Goal: Transaction & Acquisition: Purchase product/service

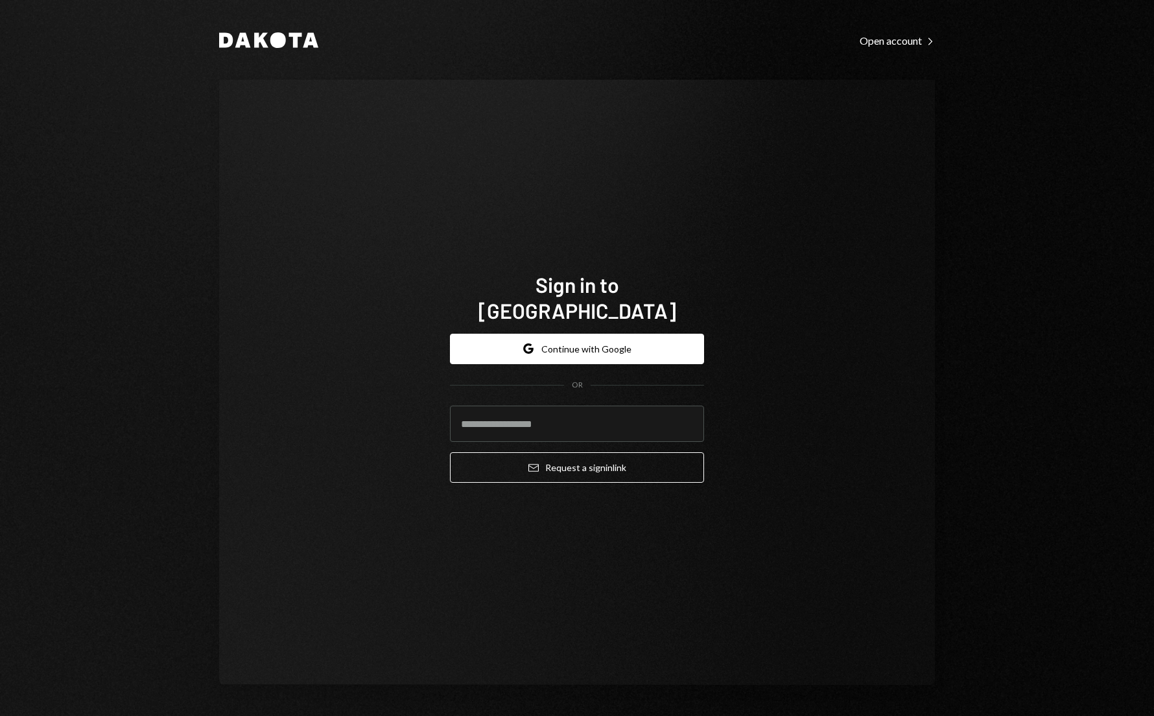
click at [549, 341] on button "Google Continue with Google" at bounding box center [577, 349] width 254 height 30
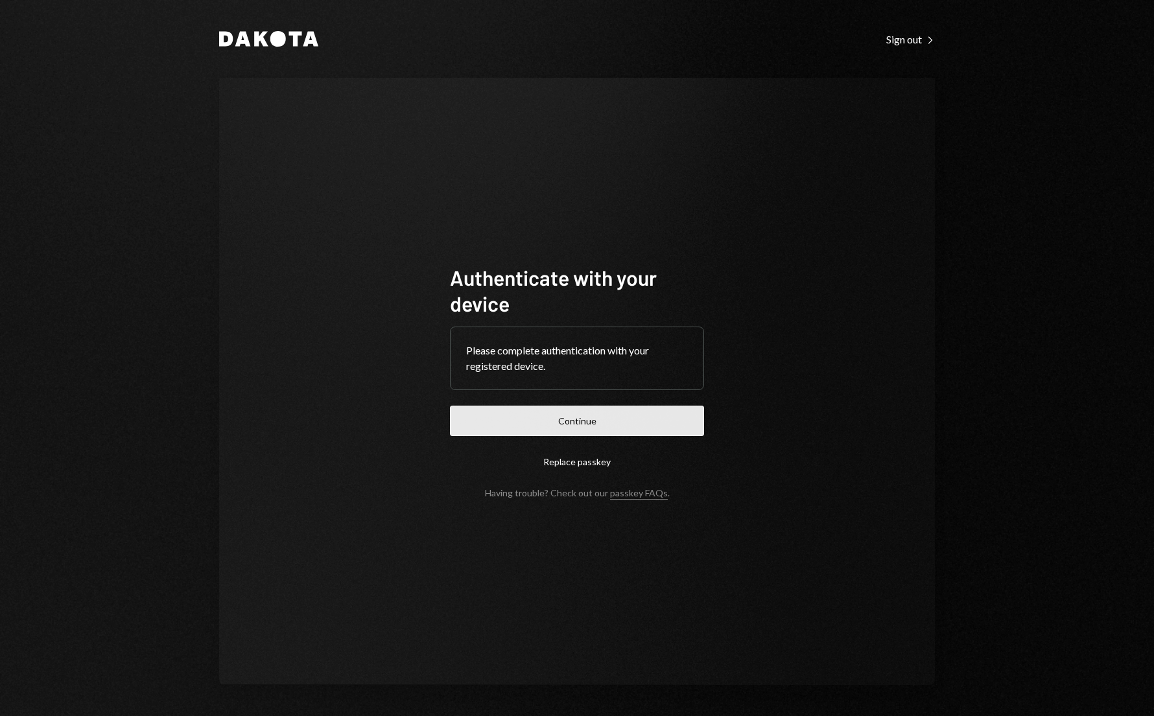
click at [563, 418] on button "Continue" at bounding box center [577, 421] width 254 height 30
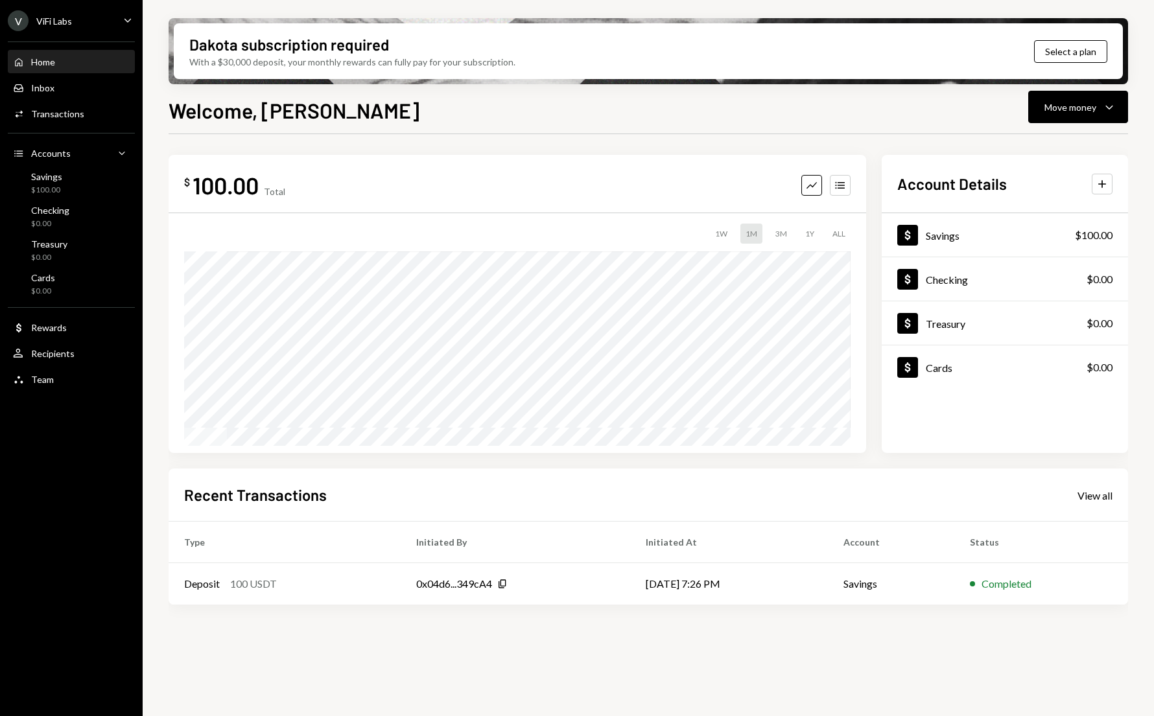
click at [65, 442] on div "V ViFi Labs Caret Down Home Home Inbox Inbox Activities Transactions Accounts A…" at bounding box center [71, 358] width 143 height 716
click at [378, 643] on div "$ 100.00 Total Graph Accounts 1W 1M 3M 1Y ALL $0.00 Jul 20, 2025 Account Detail…" at bounding box center [649, 432] width 960 height 597
click at [39, 283] on div "Cards $0.00" at bounding box center [43, 284] width 24 height 25
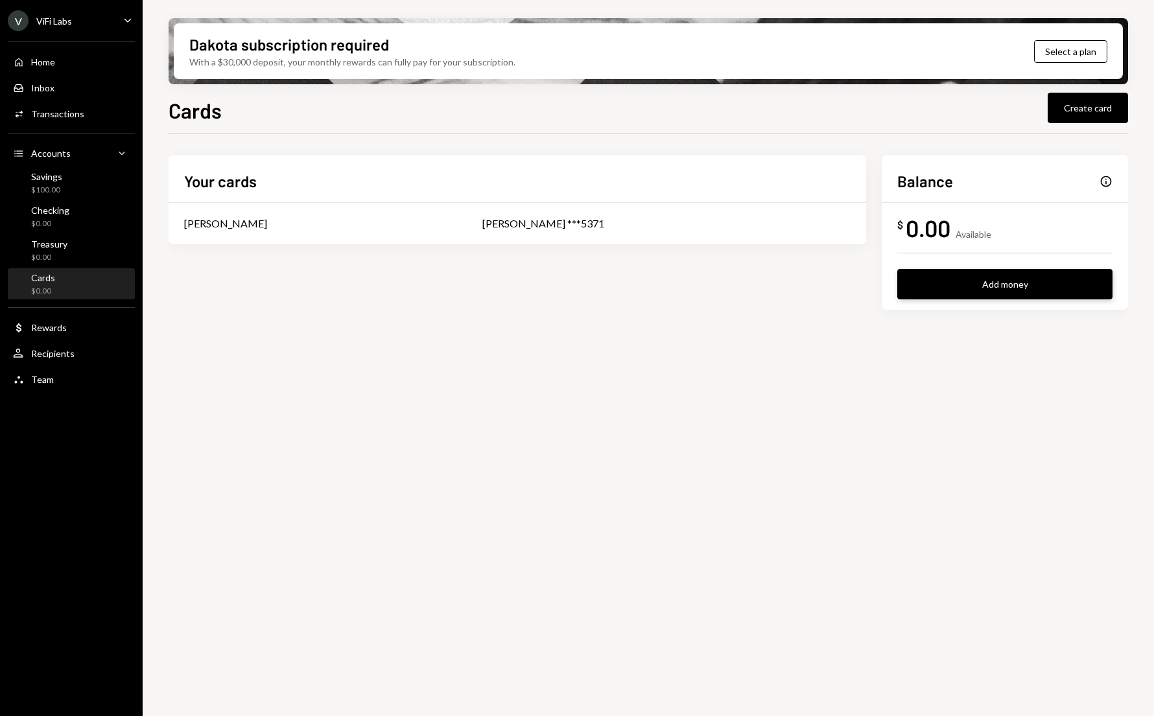
click at [972, 270] on button "Add money" at bounding box center [1004, 284] width 215 height 30
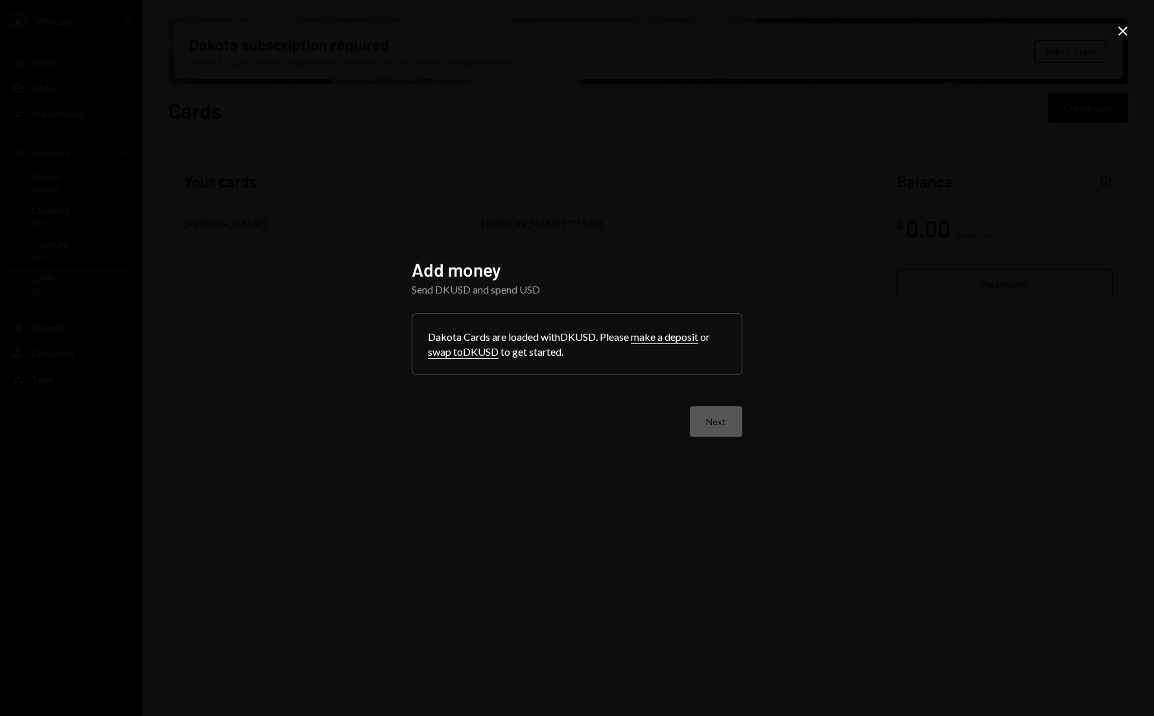
click at [456, 352] on button "swap to DKUSD" at bounding box center [463, 353] width 71 height 14
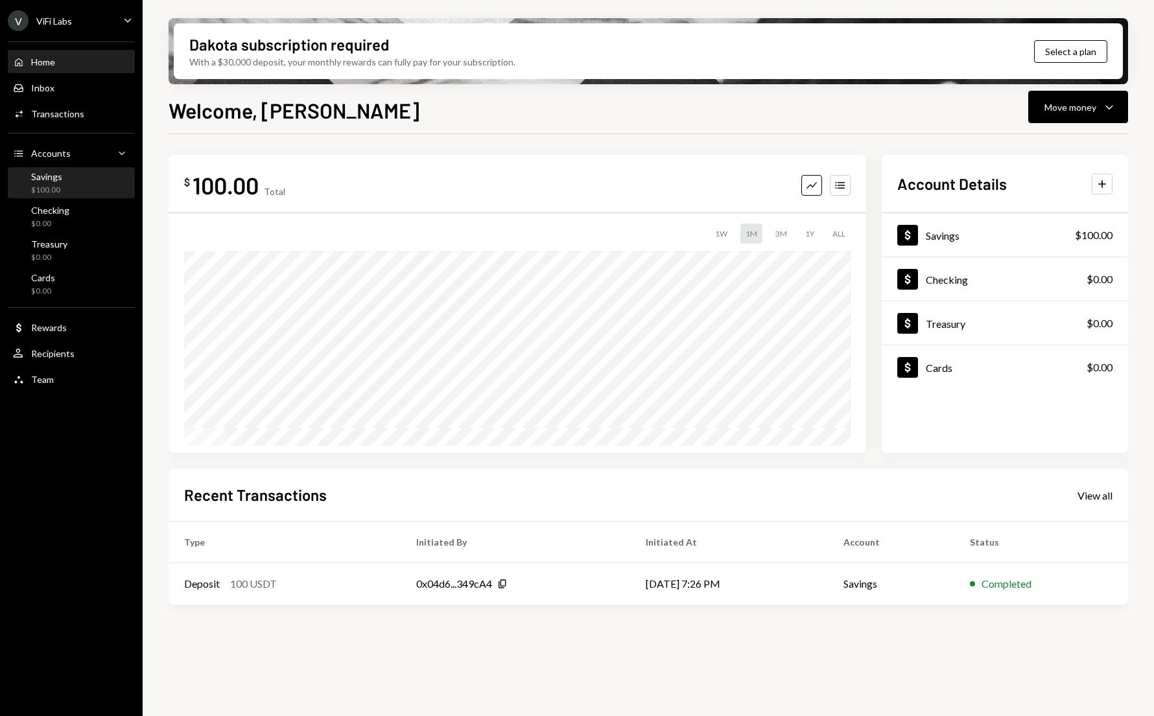
click at [68, 183] on div "Savings $100.00" at bounding box center [71, 183] width 117 height 25
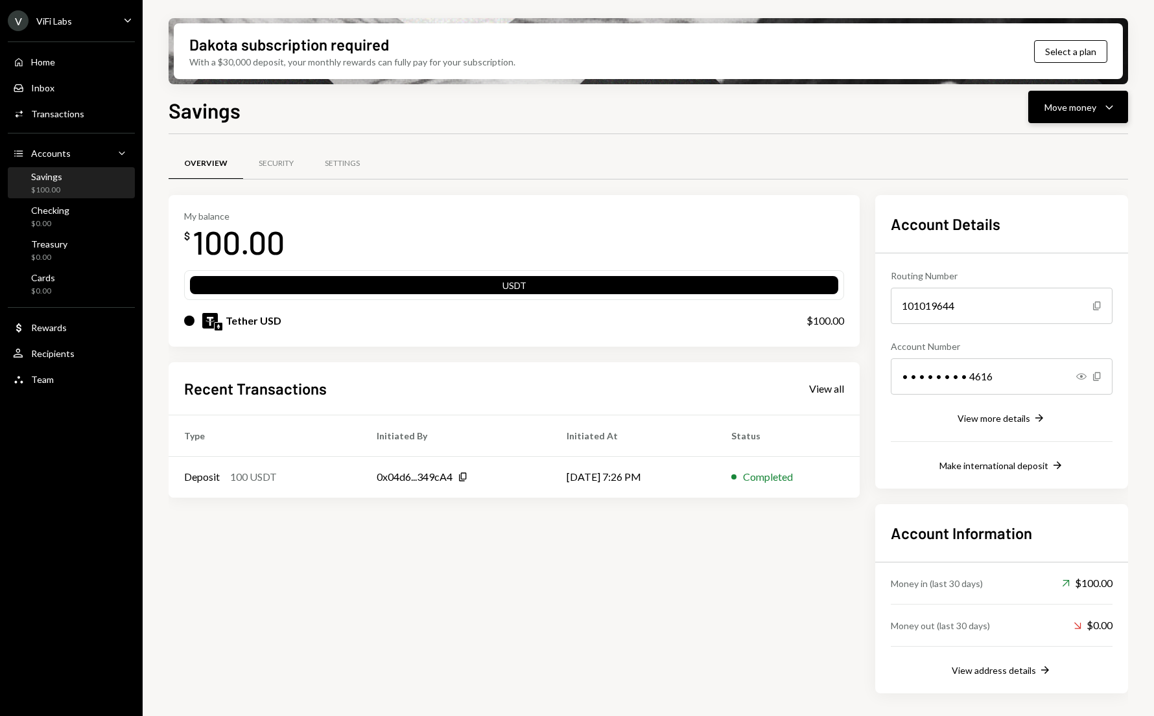
click at [1086, 109] on div "Move money" at bounding box center [1071, 108] width 52 height 14
click at [1025, 178] on div "Transfer" at bounding box center [1068, 176] width 95 height 14
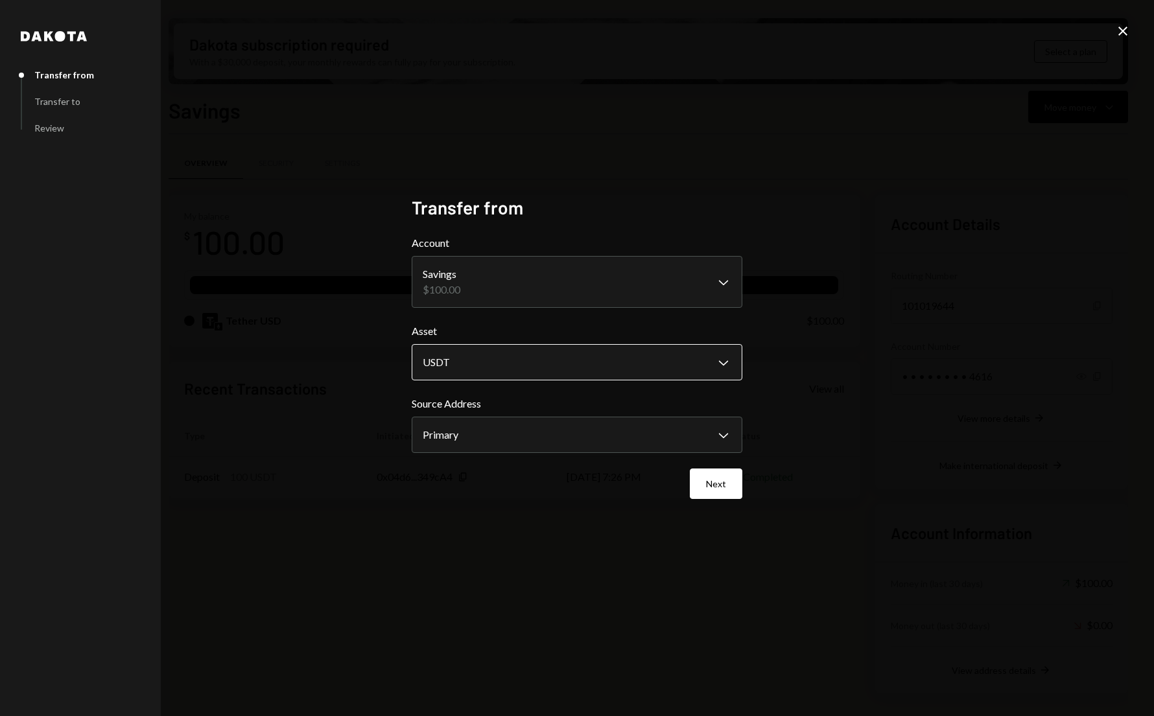
click at [655, 370] on body "**********" at bounding box center [577, 358] width 1154 height 716
click at [721, 502] on div "**********" at bounding box center [577, 358] width 331 height 324
click at [720, 494] on button "Next" at bounding box center [716, 484] width 53 height 30
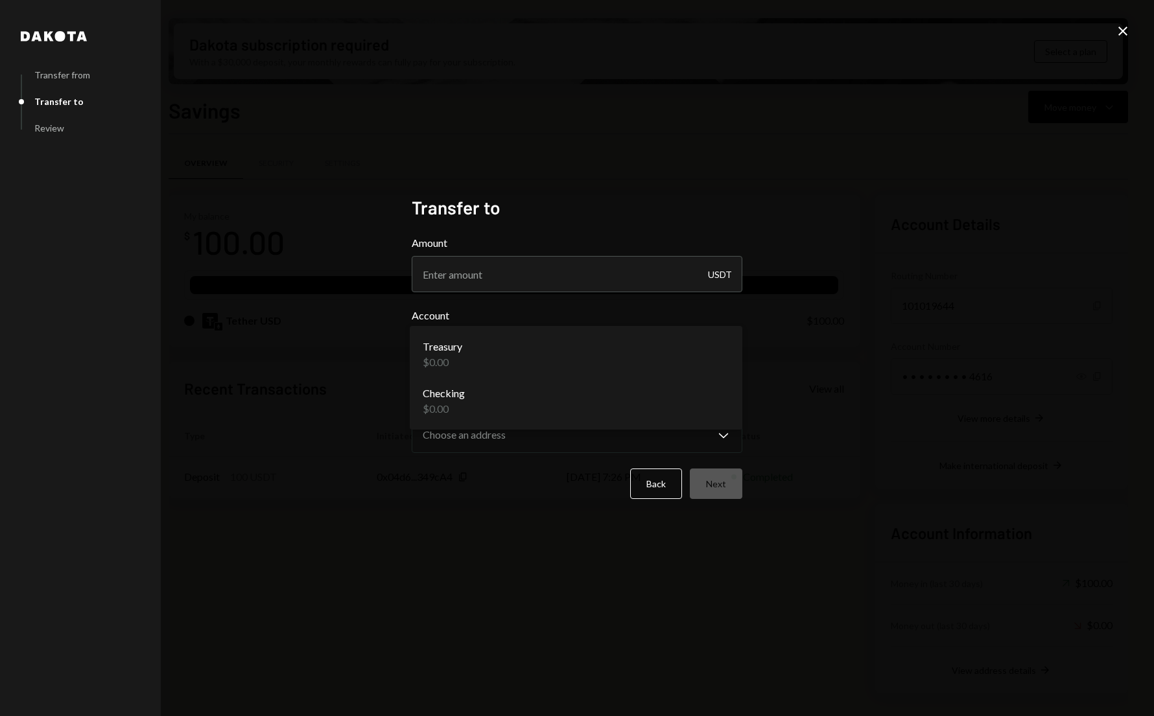
click at [568, 348] on body "**********" at bounding box center [577, 358] width 1154 height 716
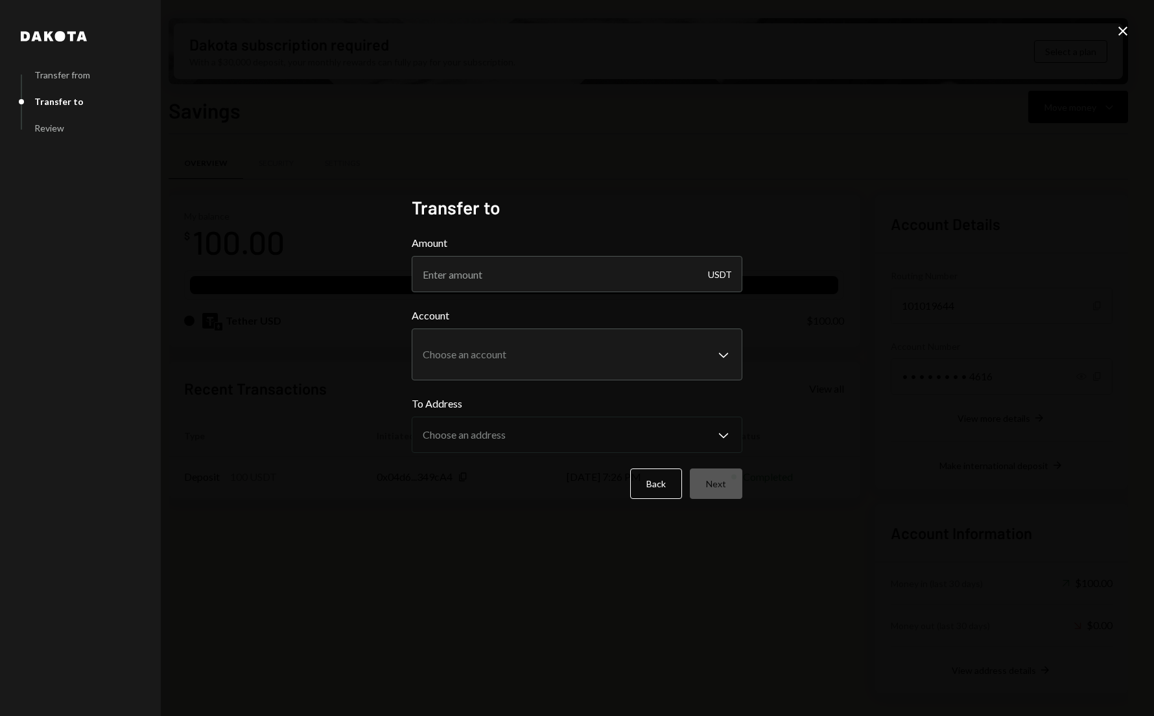
click at [403, 490] on div "**********" at bounding box center [577, 358] width 362 height 355
click at [654, 489] on button "Back" at bounding box center [656, 484] width 52 height 30
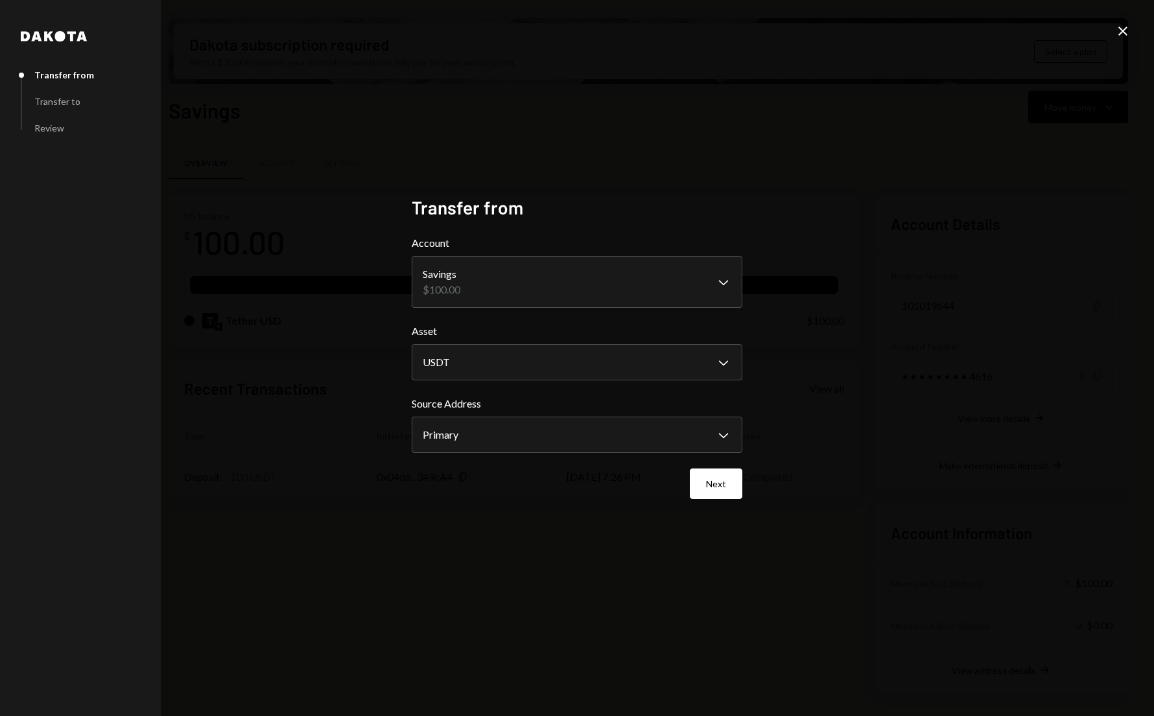
click at [1122, 32] on icon "Close" at bounding box center [1123, 31] width 16 height 16
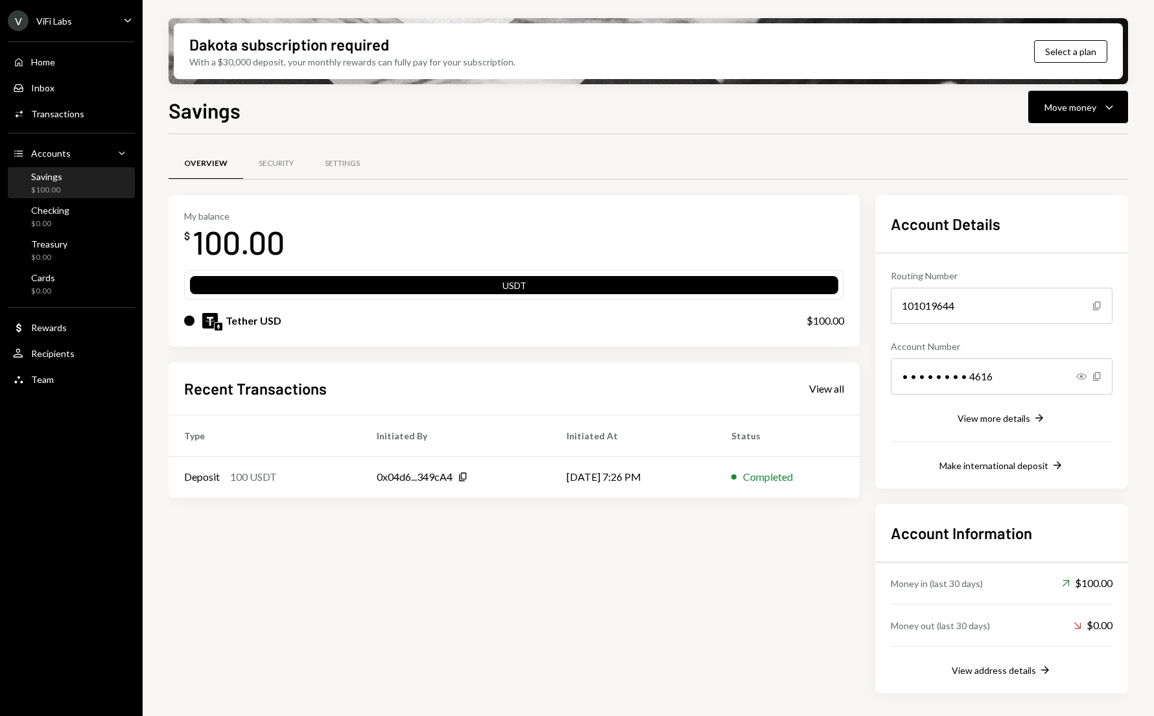
click at [267, 315] on div "Tether USD" at bounding box center [254, 321] width 56 height 16
click at [263, 161] on div "Security" at bounding box center [276, 163] width 35 height 11
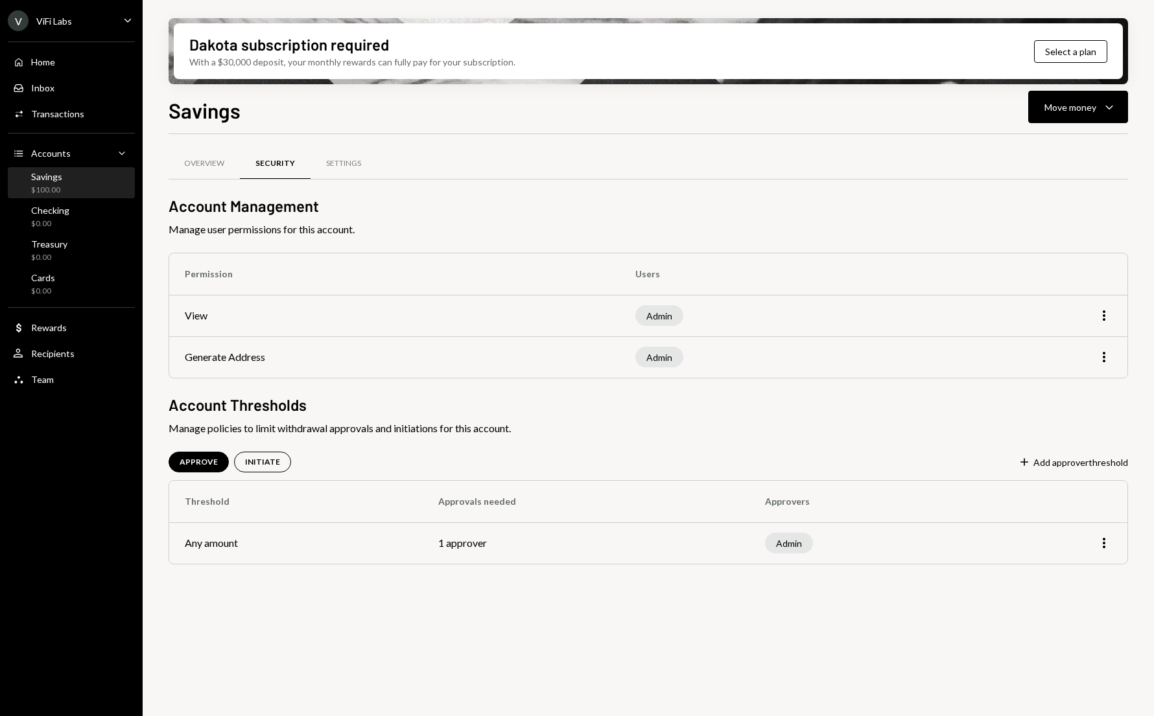
click at [429, 357] on td "Generate Address" at bounding box center [394, 357] width 451 height 41
click at [220, 354] on td "Generate Address" at bounding box center [394, 357] width 451 height 41
click at [190, 158] on div "Overview" at bounding box center [204, 163] width 71 height 31
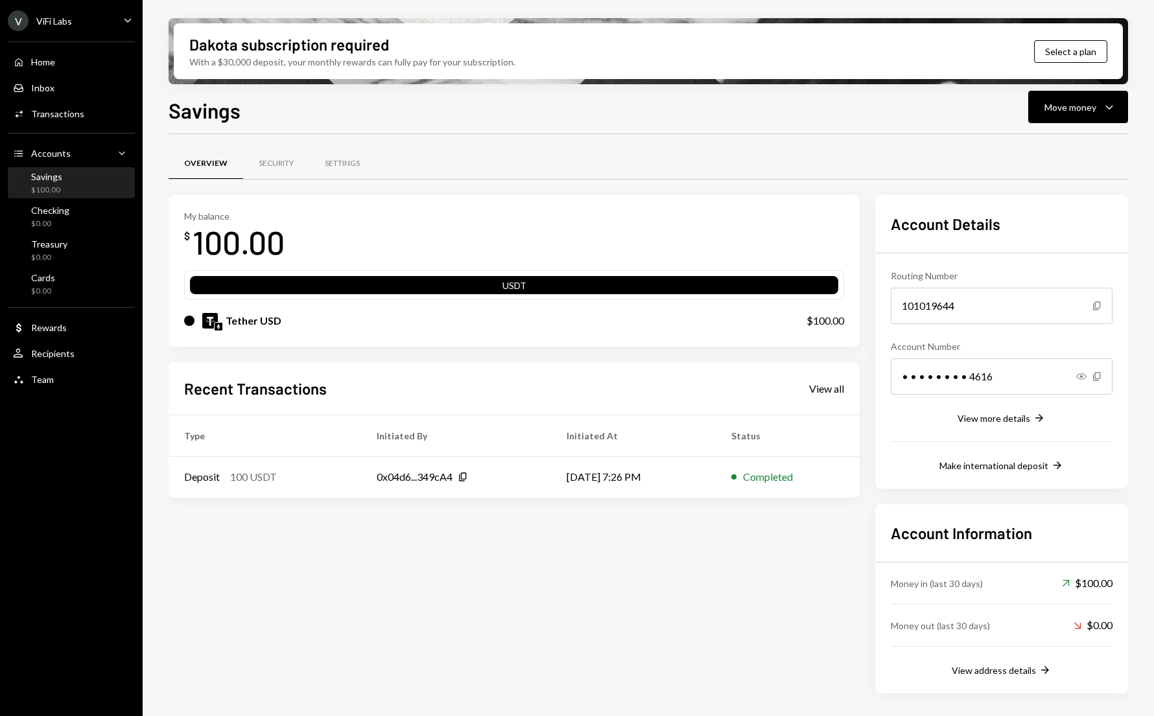
click at [43, 181] on div "Savings" at bounding box center [46, 176] width 31 height 11
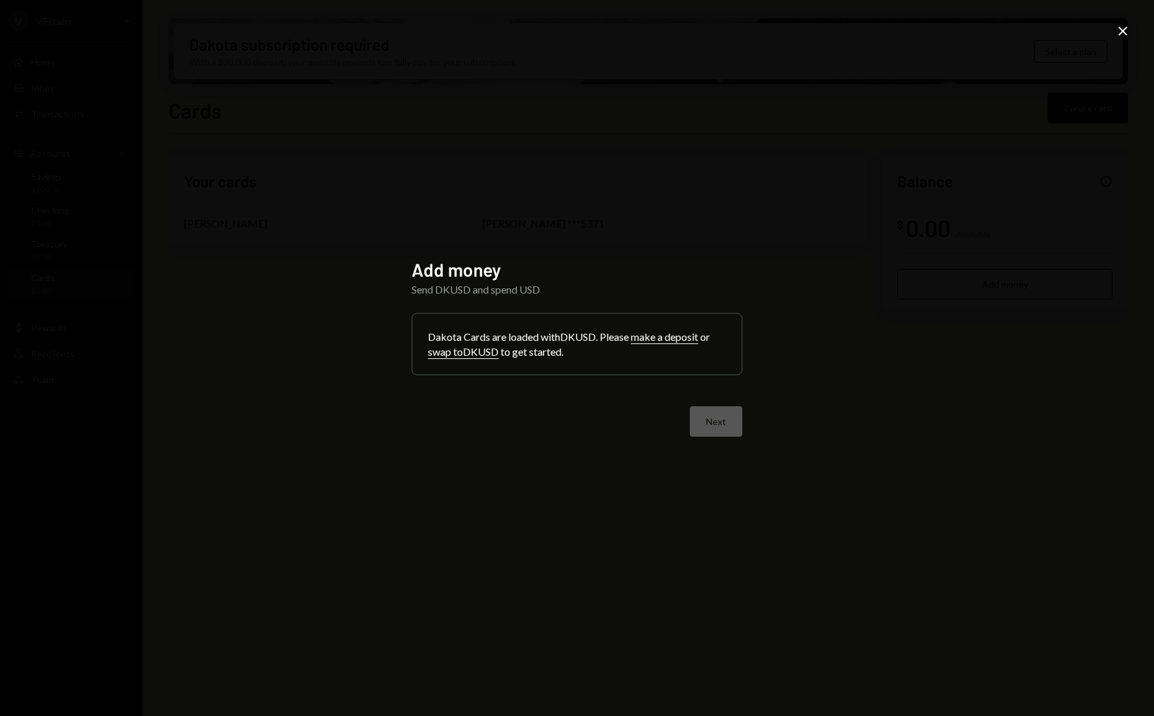
click at [654, 338] on button "make a deposit" at bounding box center [664, 338] width 67 height 14
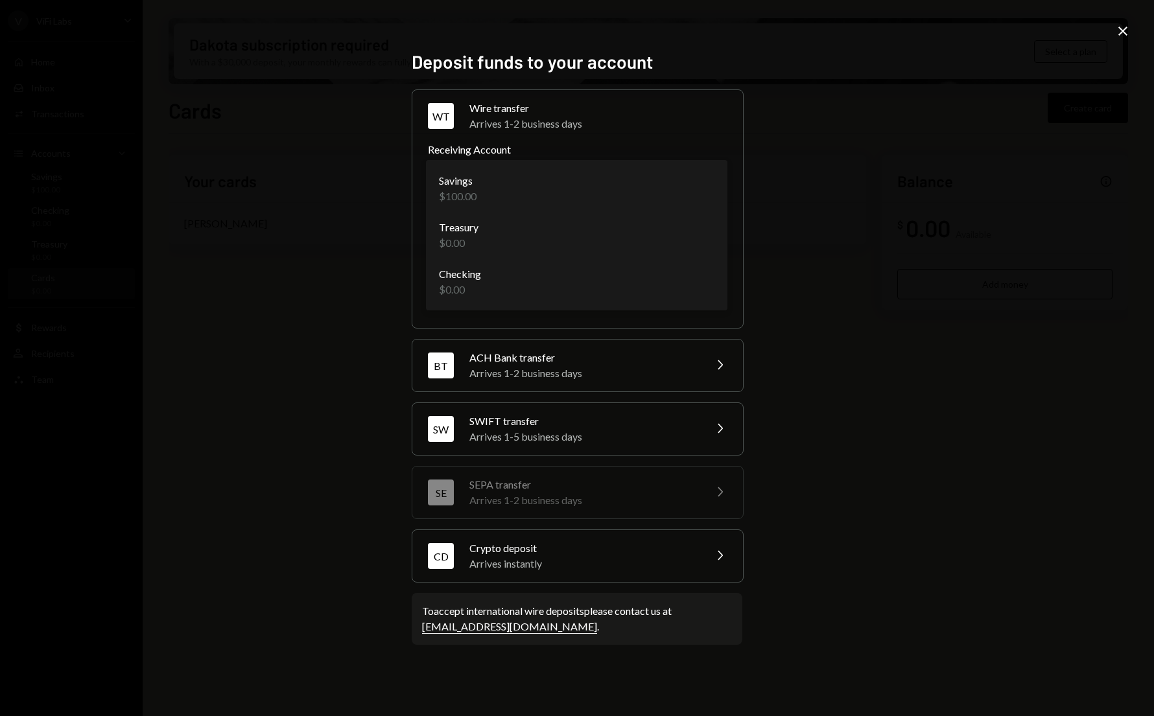
click at [488, 183] on body "**********" at bounding box center [577, 358] width 1154 height 716
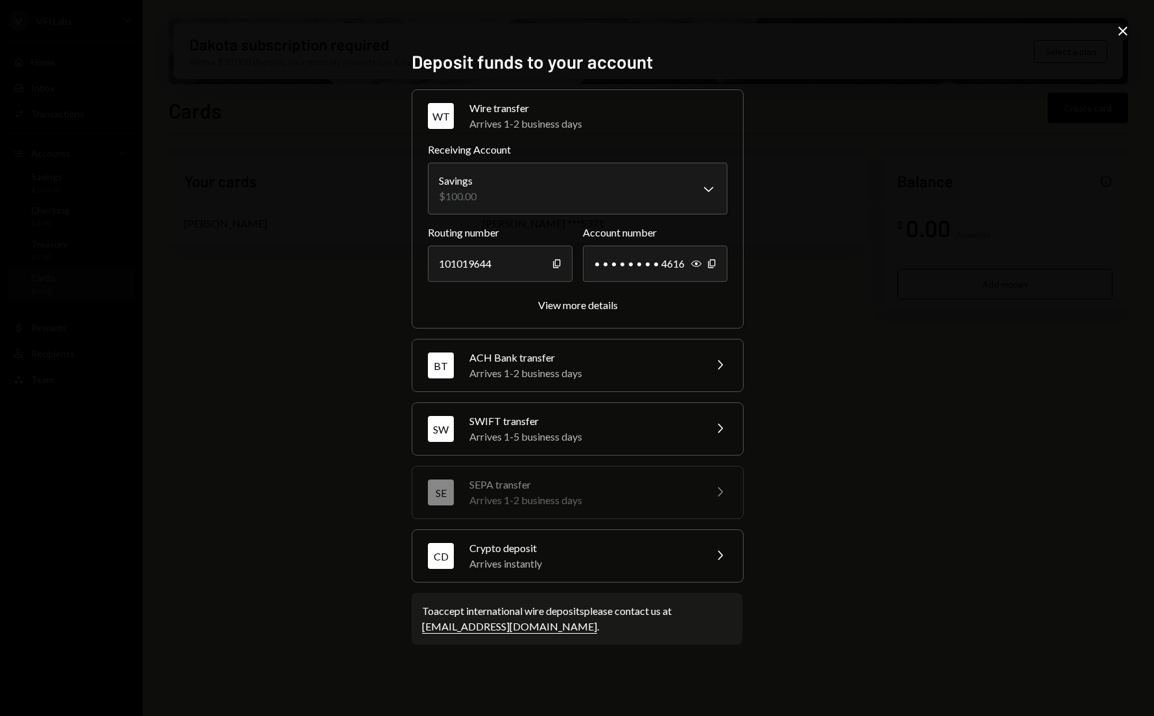
click at [479, 557] on div "Arrives instantly" at bounding box center [582, 564] width 227 height 16
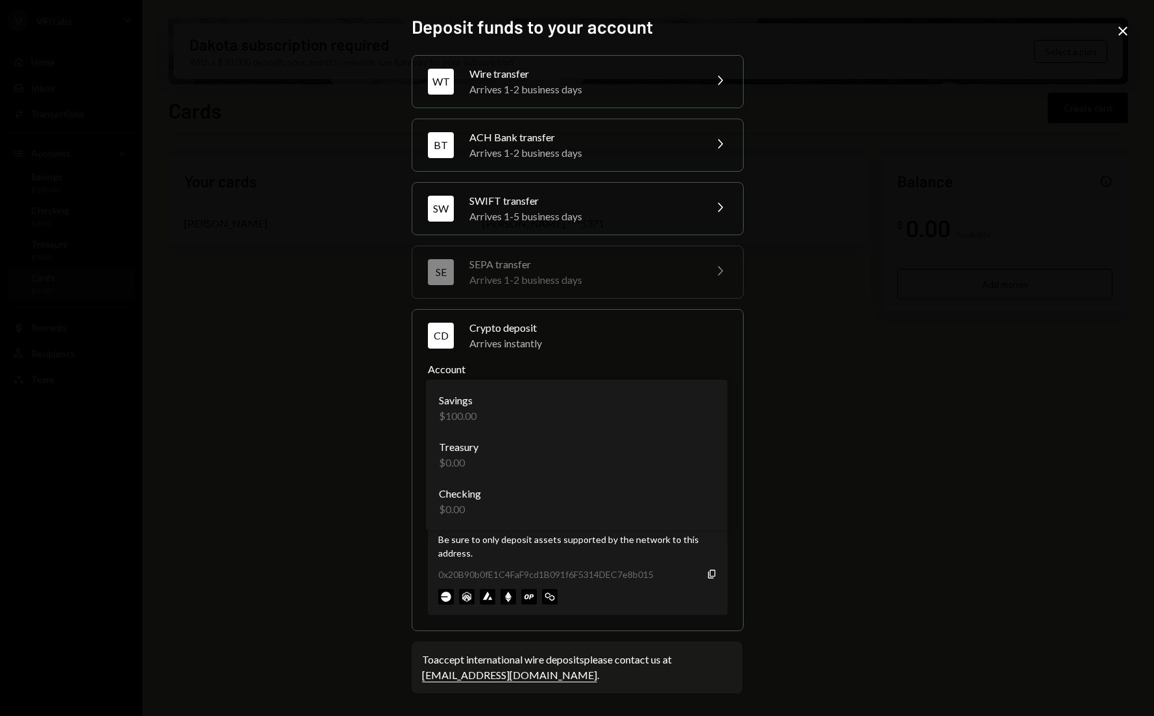
click at [527, 418] on body "**********" at bounding box center [577, 358] width 1154 height 716
click at [1122, 32] on icon "Close" at bounding box center [1123, 31] width 16 height 16
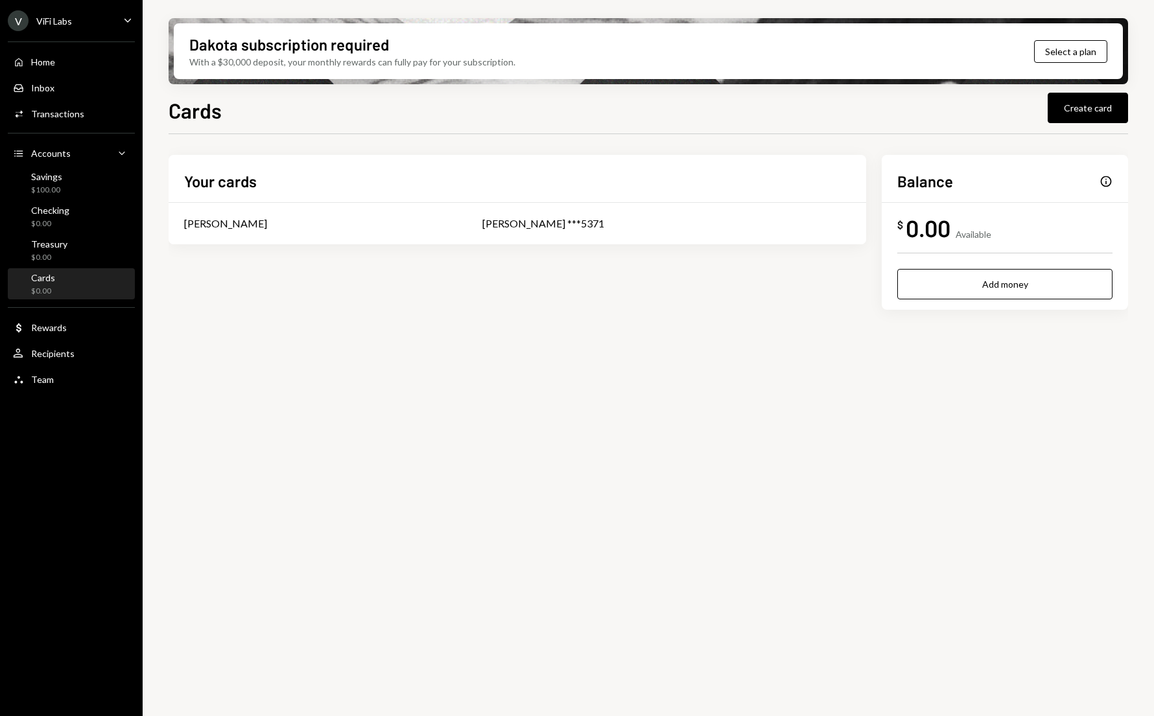
click at [55, 302] on div "Home Home Inbox Inbox Activities Transactions Accounts Accounts Caret Down Savi…" at bounding box center [71, 214] width 143 height 360
click at [53, 81] on div "Inbox Inbox" at bounding box center [71, 88] width 117 height 22
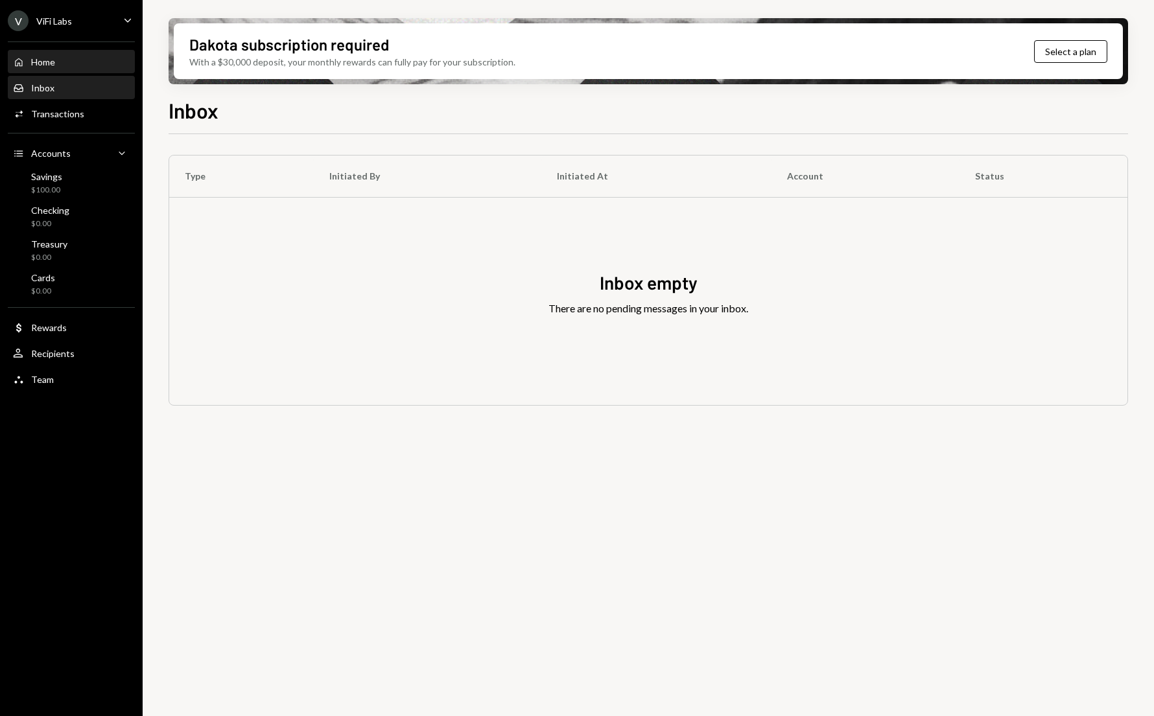
click at [50, 60] on div "Home" at bounding box center [43, 61] width 24 height 11
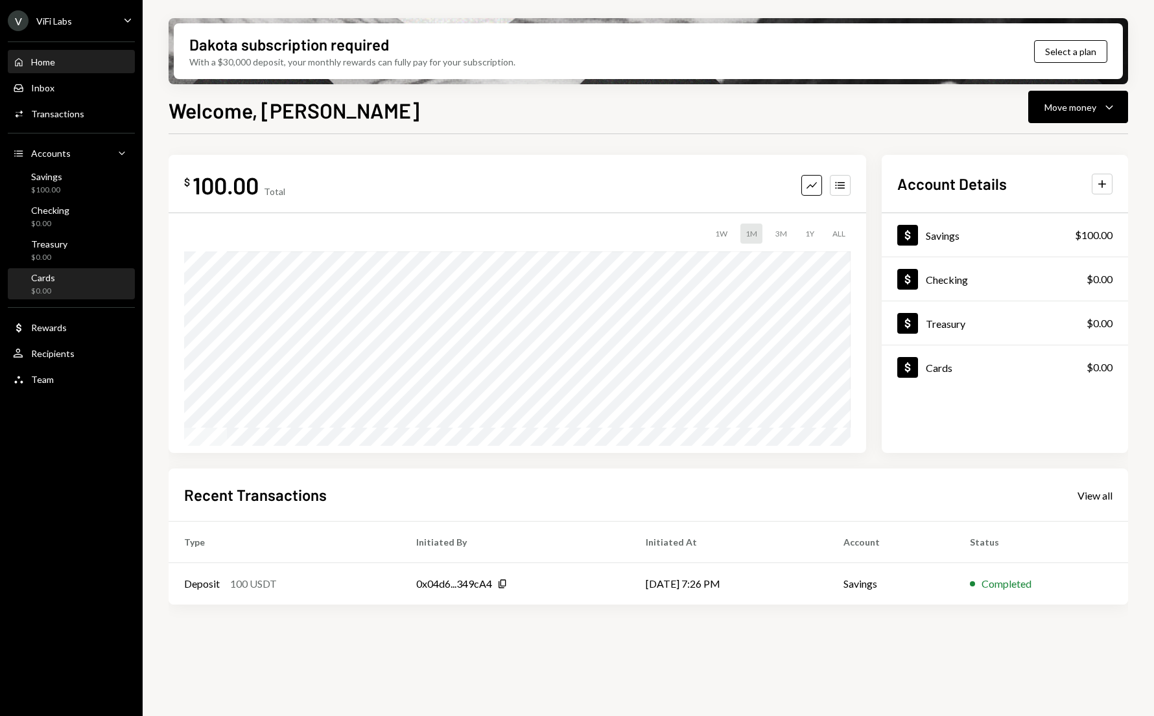
click at [46, 274] on div "Cards" at bounding box center [43, 277] width 24 height 11
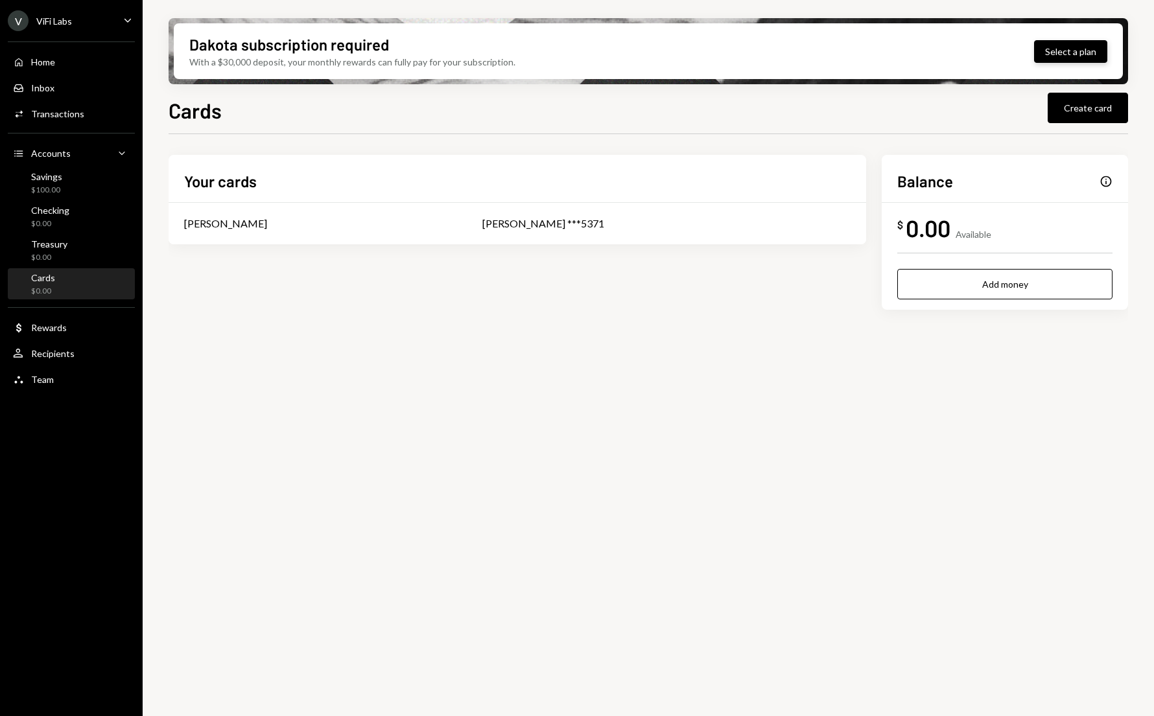
click at [1050, 53] on button "Select a plan" at bounding box center [1070, 51] width 73 height 23
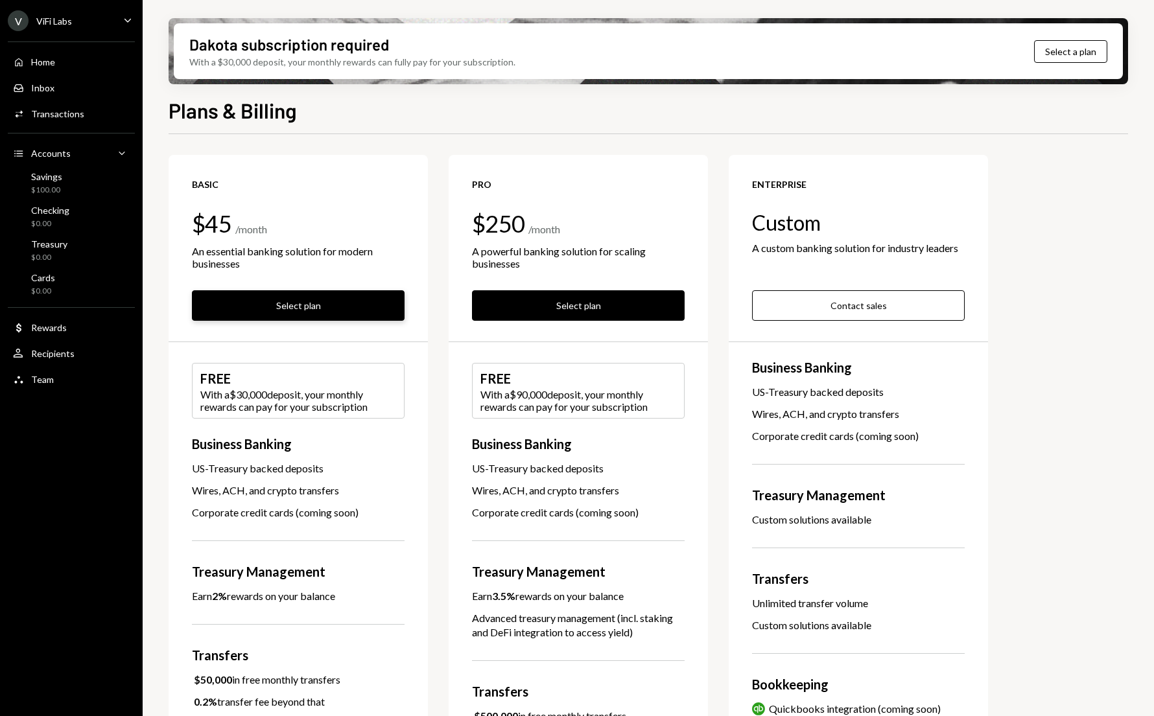
click at [287, 303] on button "Select plan" at bounding box center [298, 305] width 213 height 30
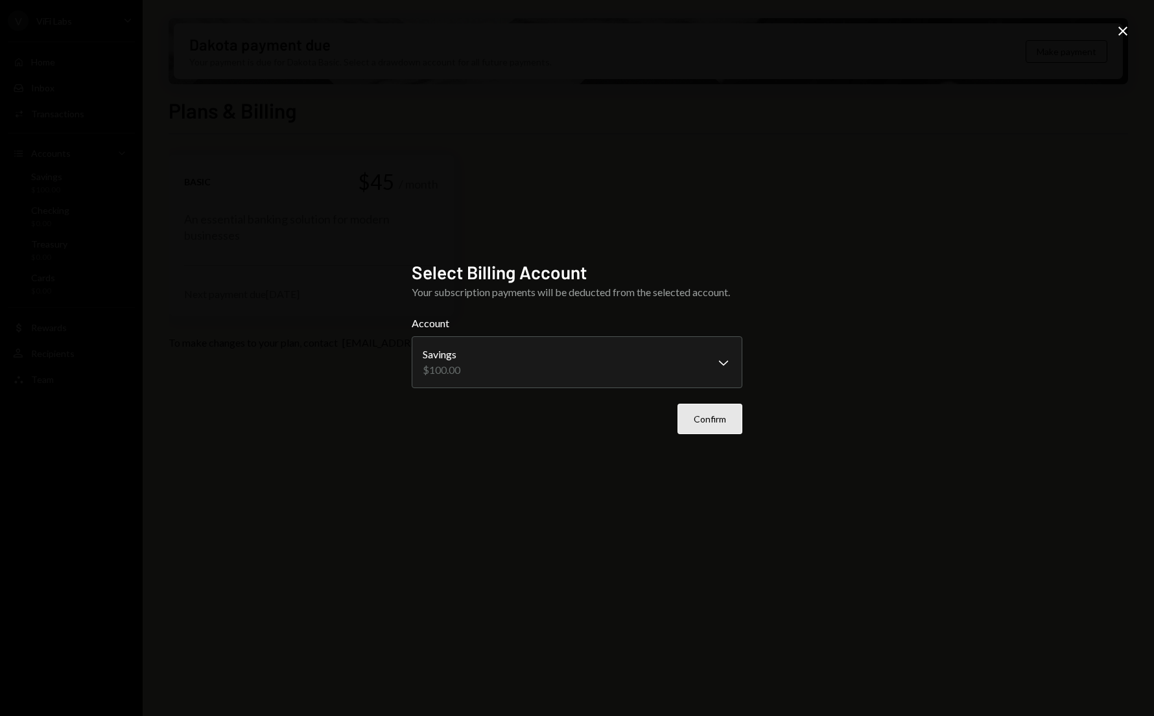
click at [695, 420] on button "Confirm" at bounding box center [710, 419] width 65 height 30
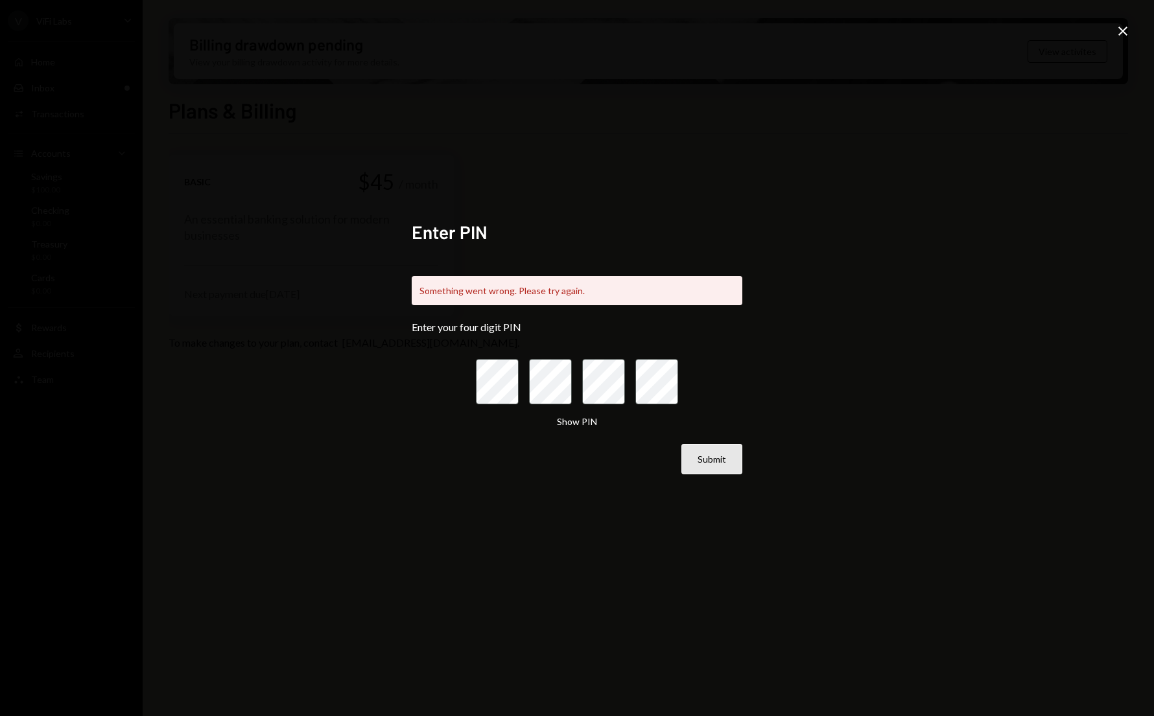
click at [722, 461] on button "Submit" at bounding box center [711, 459] width 61 height 30
click at [1122, 36] on icon "Close" at bounding box center [1123, 31] width 16 height 16
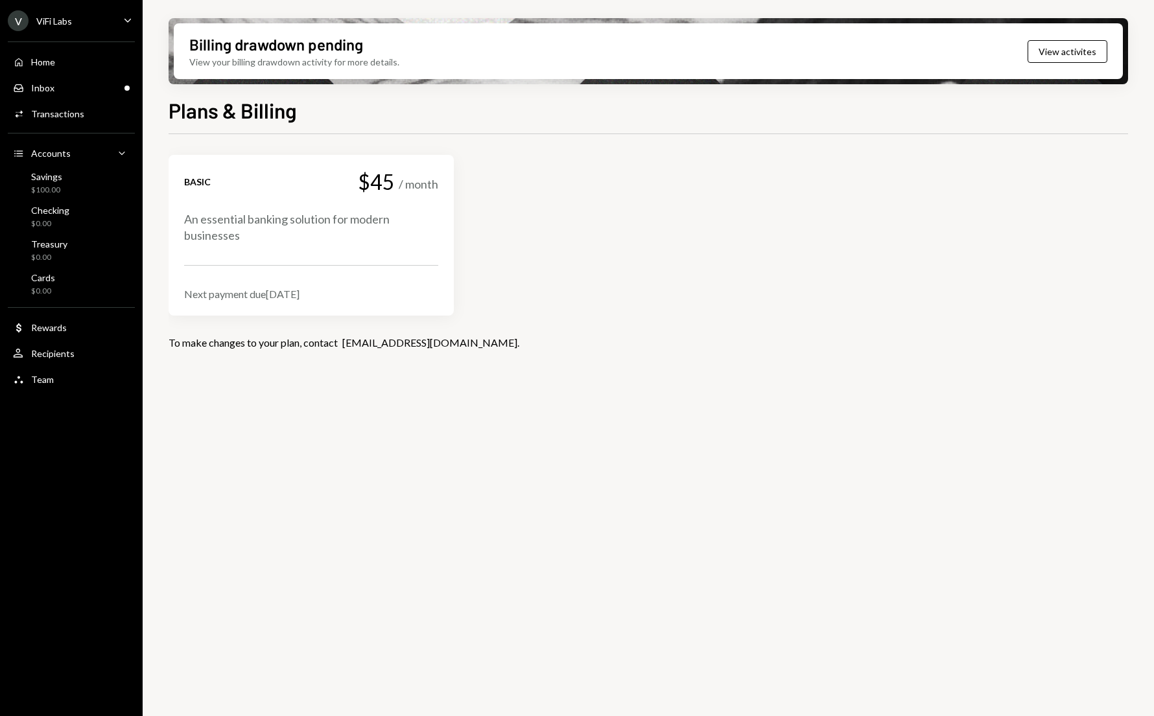
click at [318, 372] on div "Basic $45 / month An essential banking solution for modern businesses Next paym…" at bounding box center [649, 265] width 960 height 220
click at [42, 280] on div "Cards" at bounding box center [43, 277] width 24 height 11
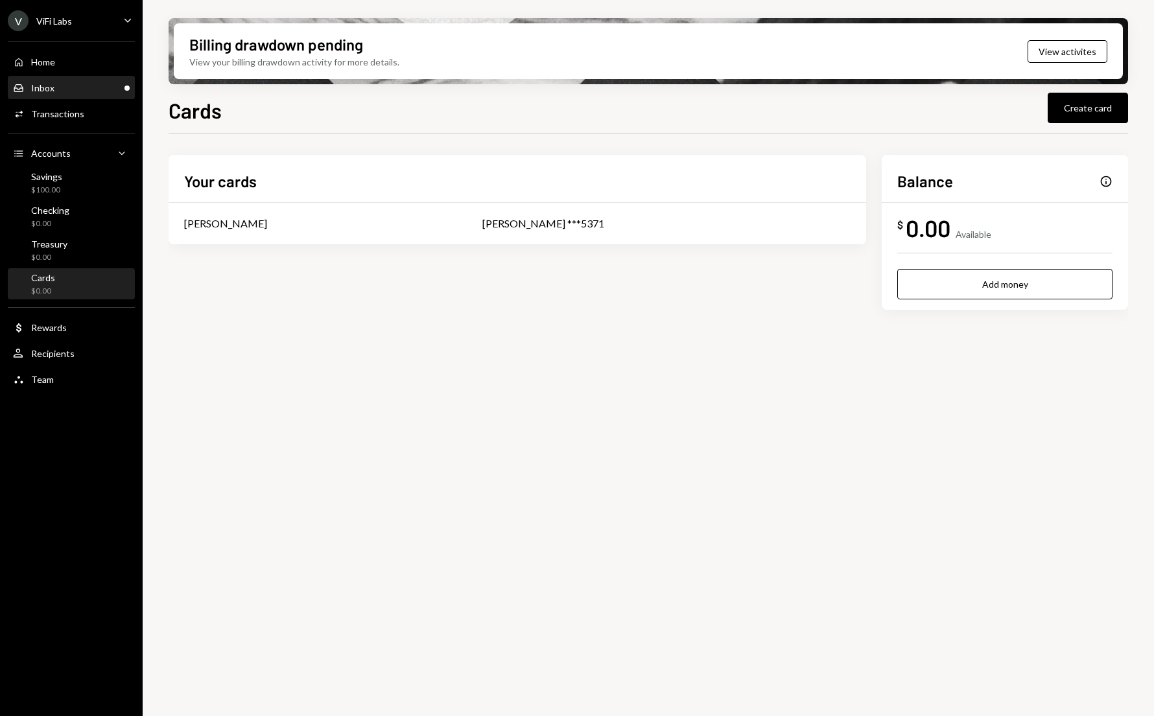
click at [53, 91] on div "Inbox" at bounding box center [42, 87] width 23 height 11
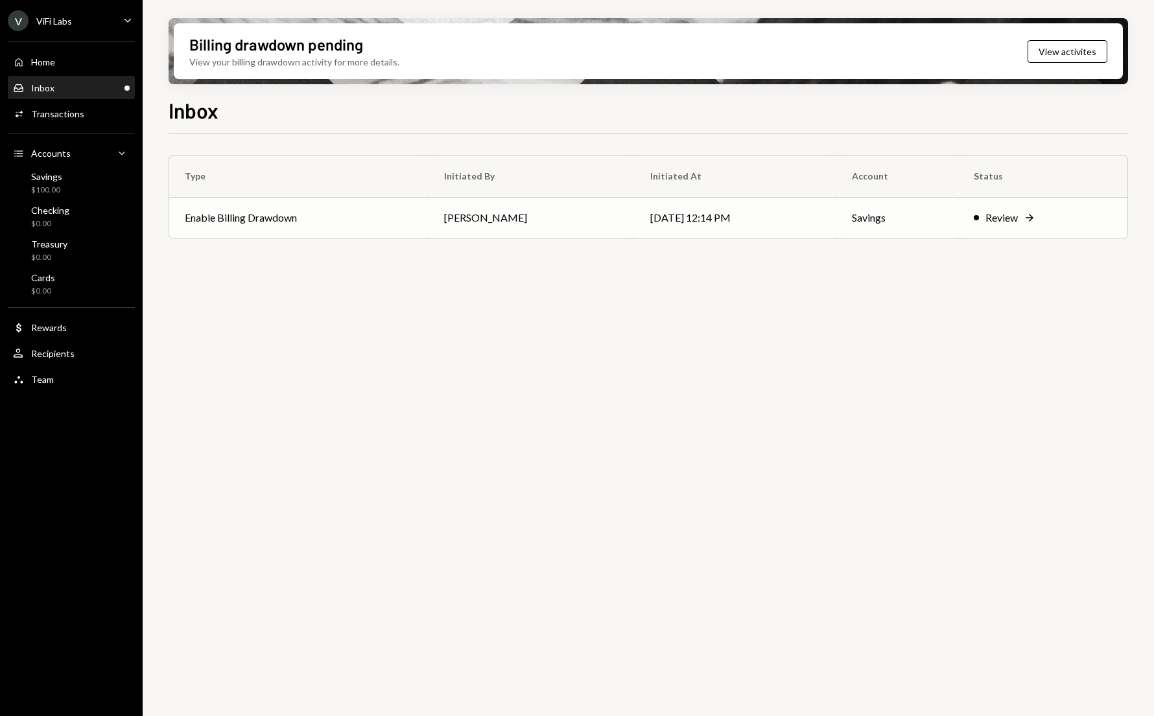
click at [320, 224] on td "Enable Billing Drawdown" at bounding box center [298, 217] width 259 height 41
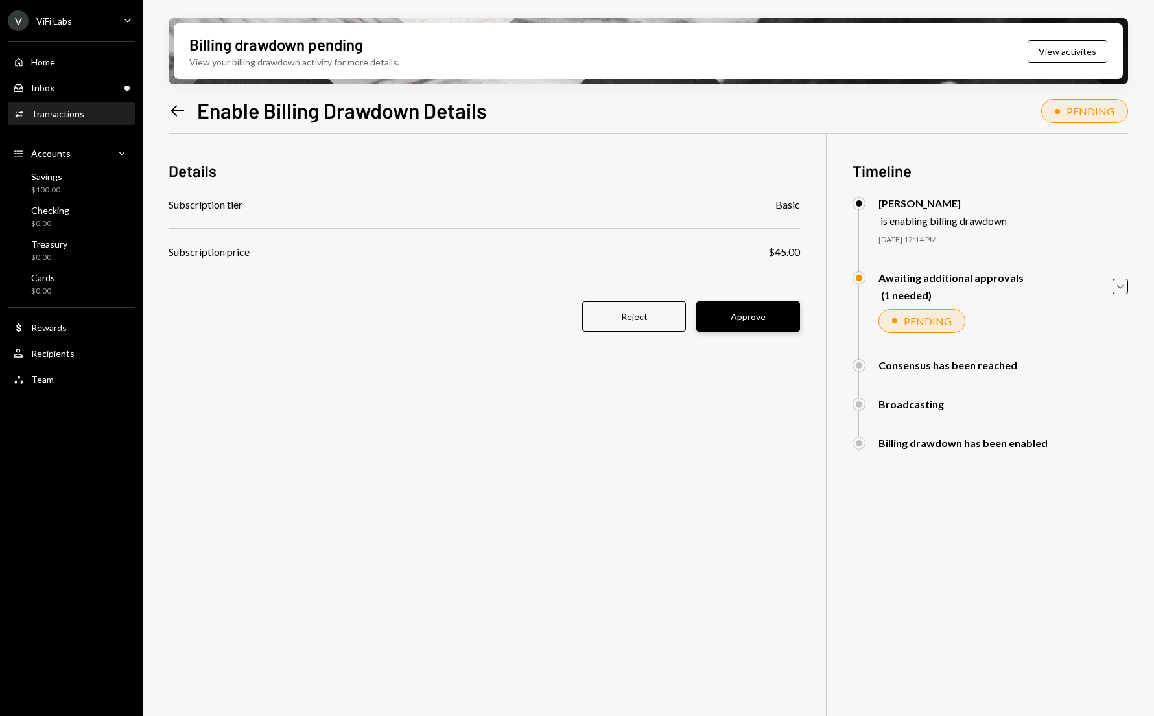
click at [742, 318] on button "Approve" at bounding box center [748, 317] width 104 height 30
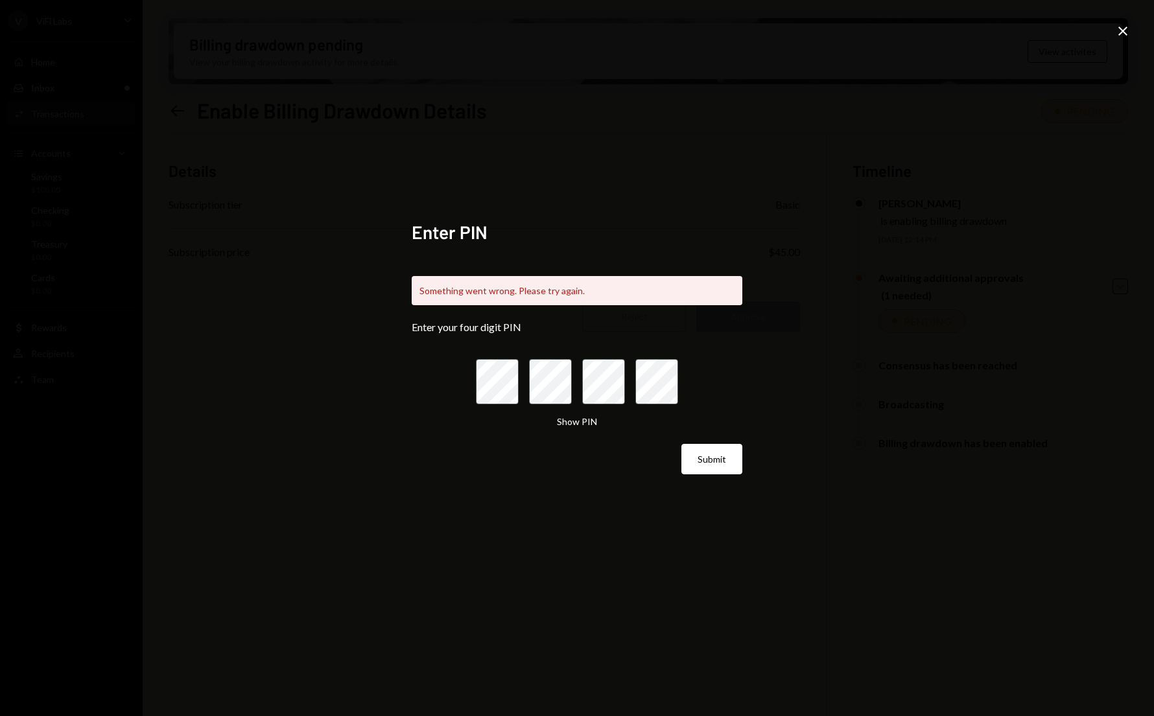
click at [1118, 27] on icon "Close" at bounding box center [1123, 31] width 16 height 16
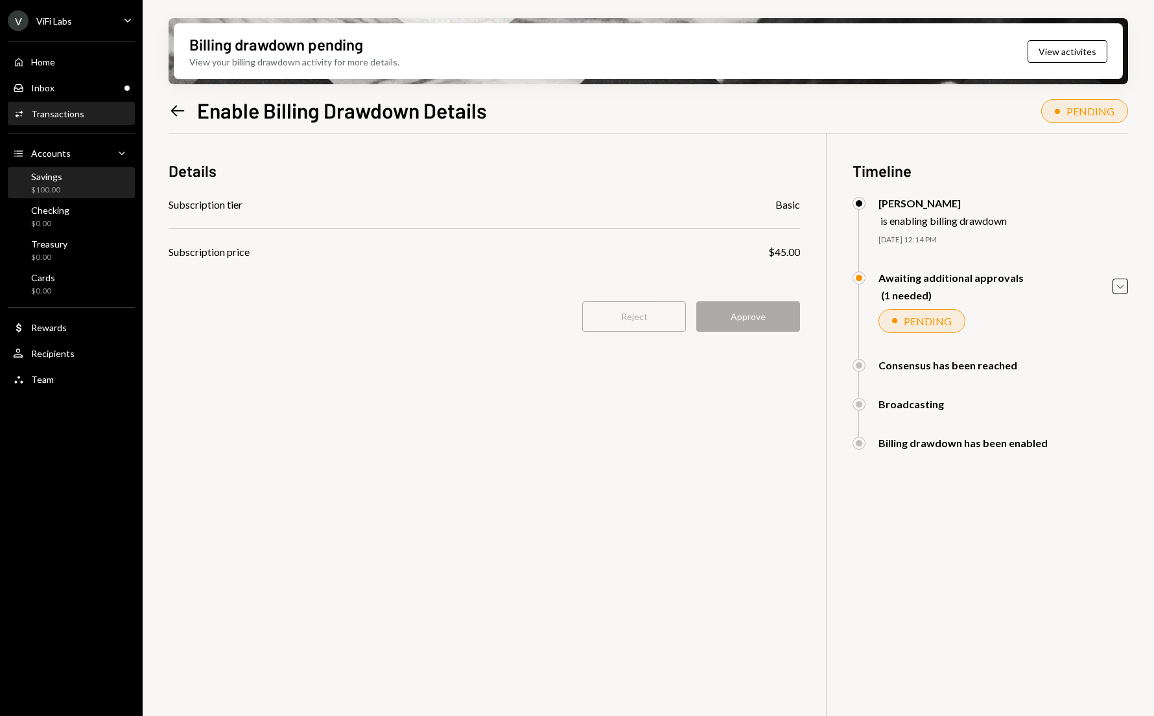
click at [44, 191] on div "$100.00" at bounding box center [46, 190] width 31 height 11
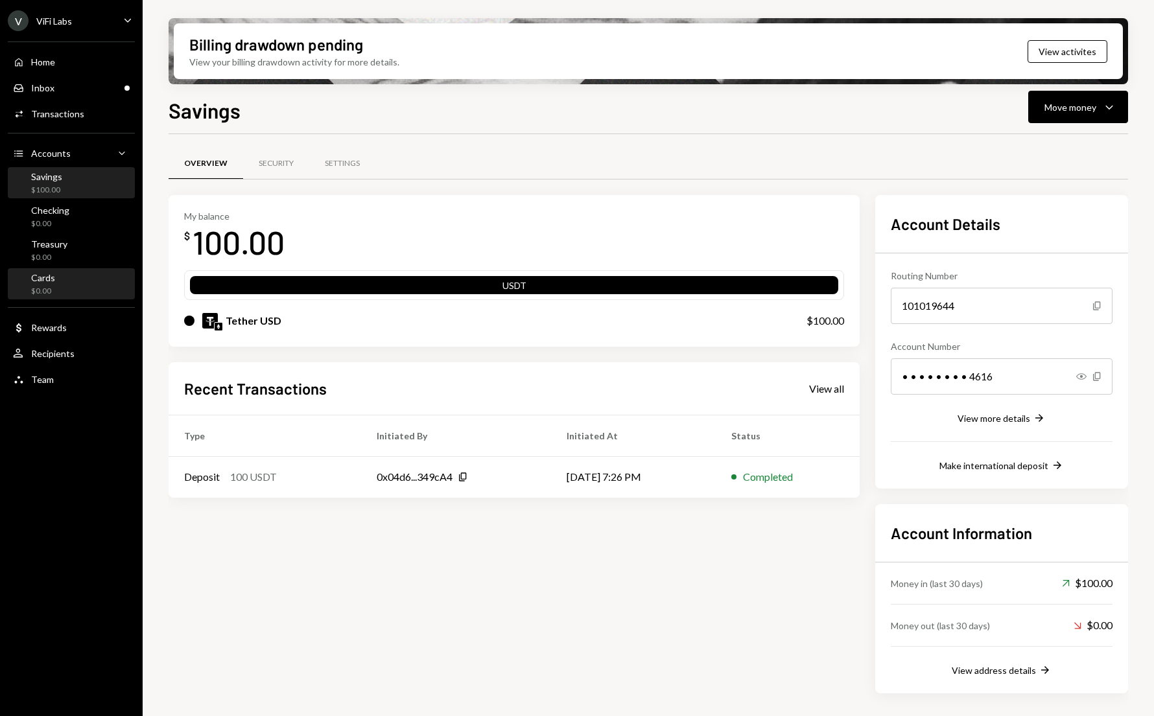
click at [58, 288] on div "Cards $0.00" at bounding box center [71, 284] width 117 height 25
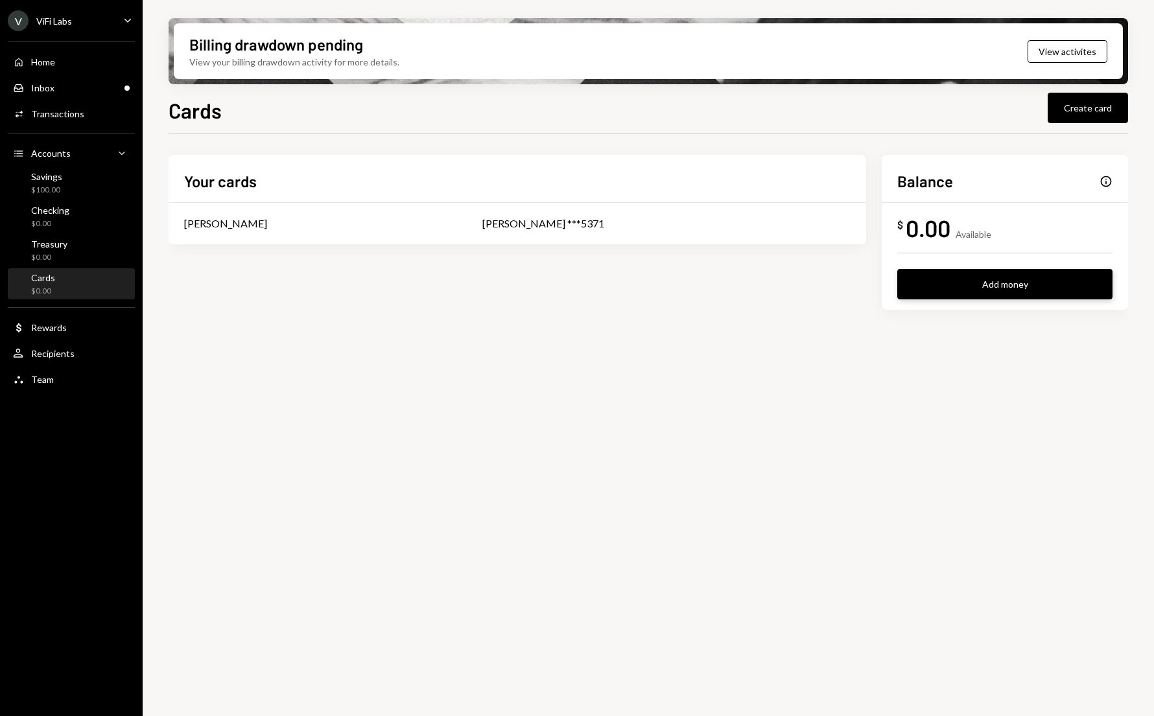
click at [991, 289] on button "Add money" at bounding box center [1004, 284] width 215 height 30
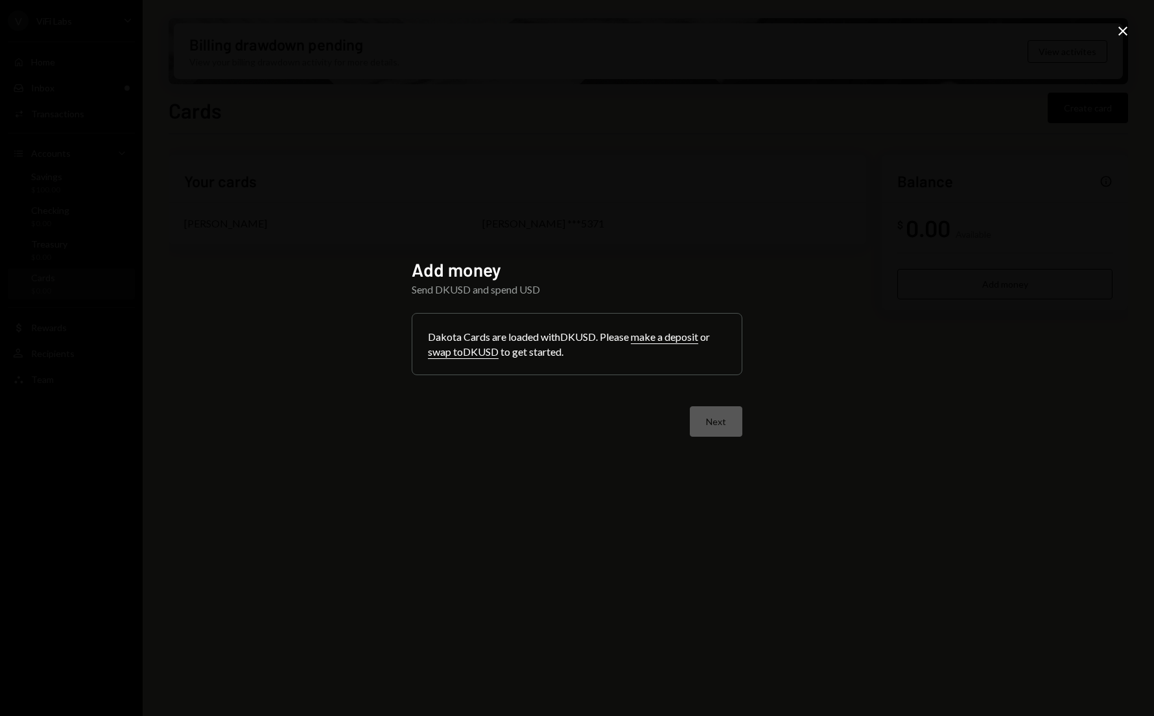
click at [1122, 30] on icon at bounding box center [1122, 31] width 9 height 9
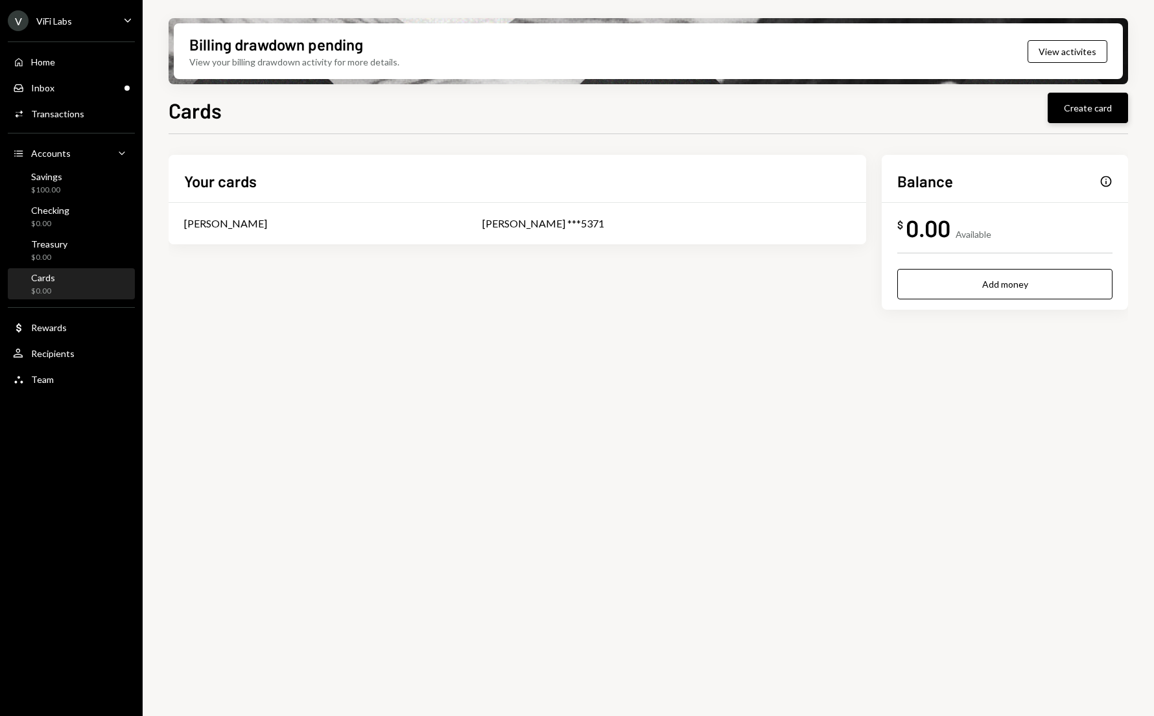
click at [1077, 108] on button "Create card" at bounding box center [1088, 108] width 80 height 30
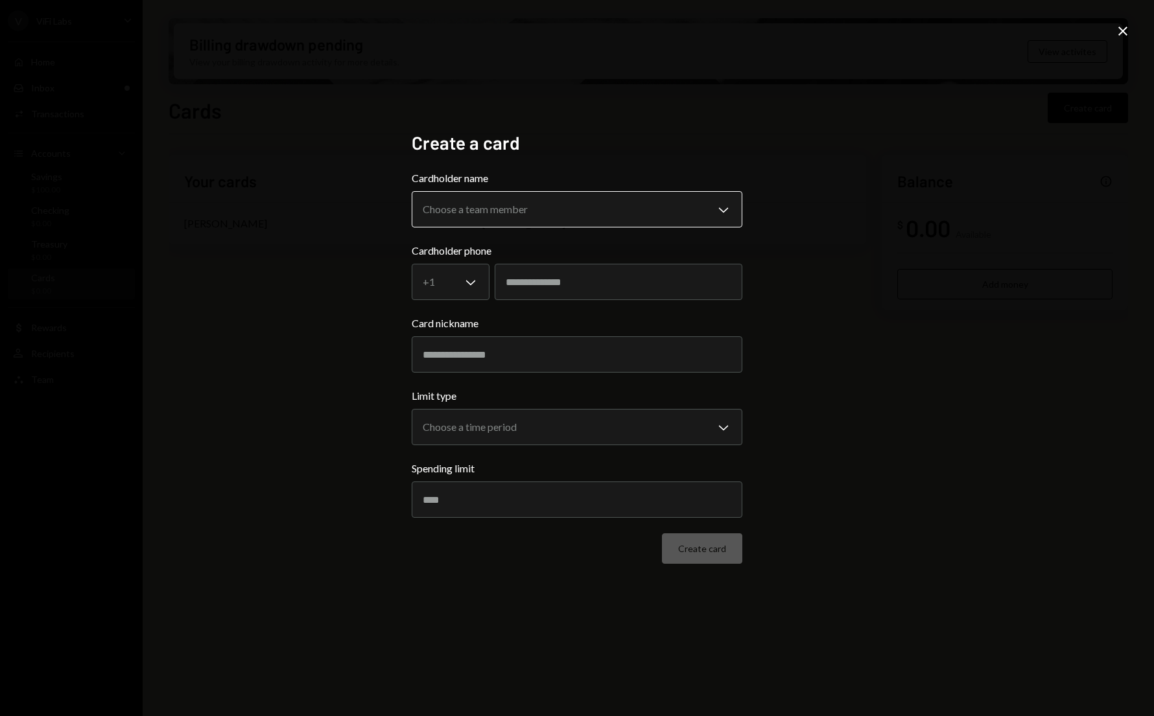
click at [555, 208] on body "**********" at bounding box center [577, 358] width 1154 height 716
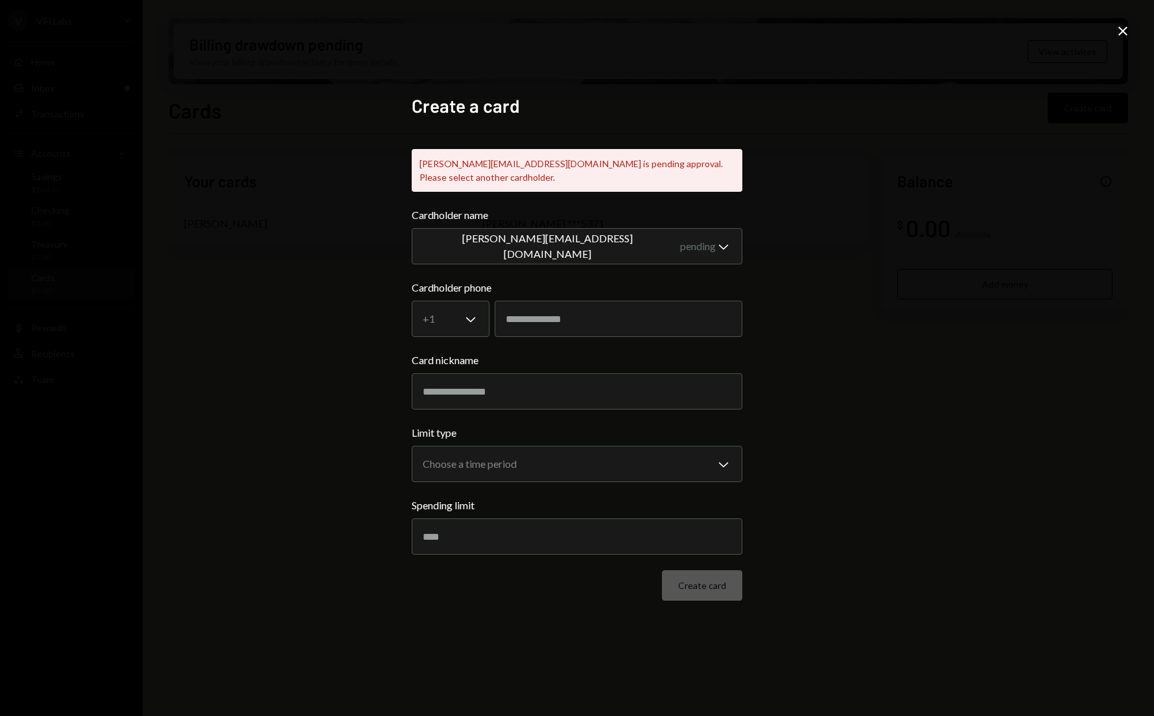
select select "**********"
click at [477, 324] on body "**********" at bounding box center [577, 358] width 1154 height 716
click at [829, 449] on div "**********" at bounding box center [577, 358] width 1154 height 716
click at [1122, 30] on icon at bounding box center [1122, 31] width 9 height 9
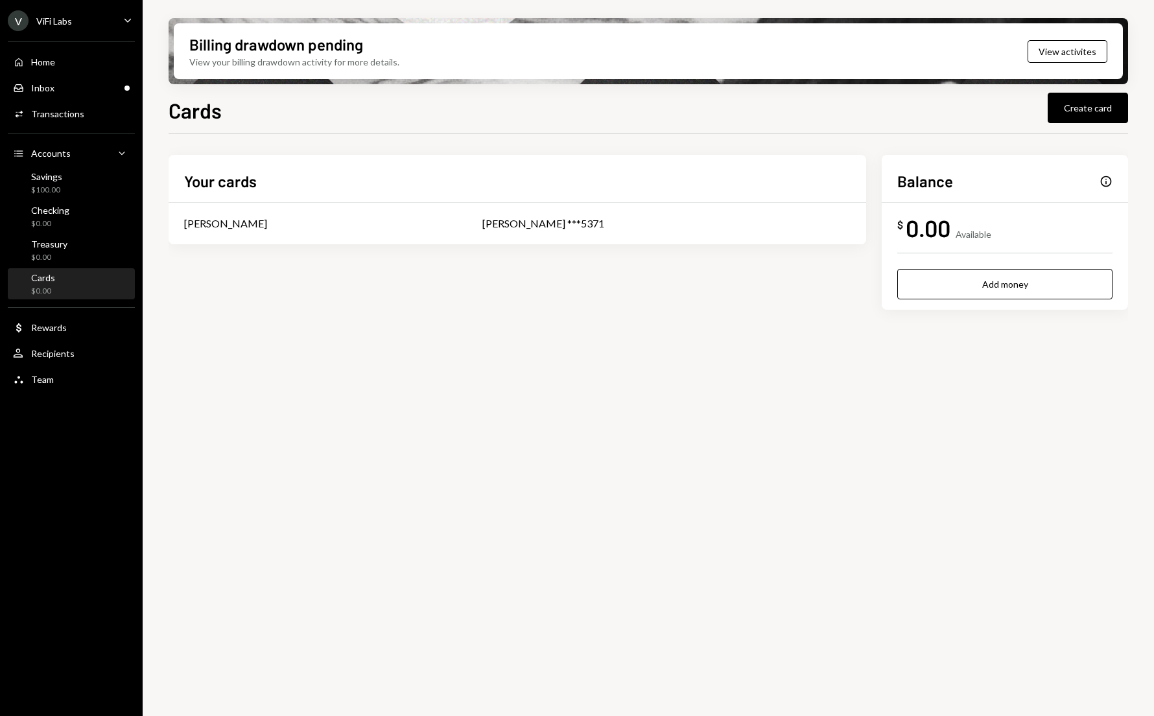
click at [578, 381] on div "Your cards Tony Olendo Tony Olendo ***5371 Balance Info $ 0.00 Available Add mo…" at bounding box center [649, 432] width 960 height 597
click at [38, 381] on div "Team" at bounding box center [42, 379] width 23 height 11
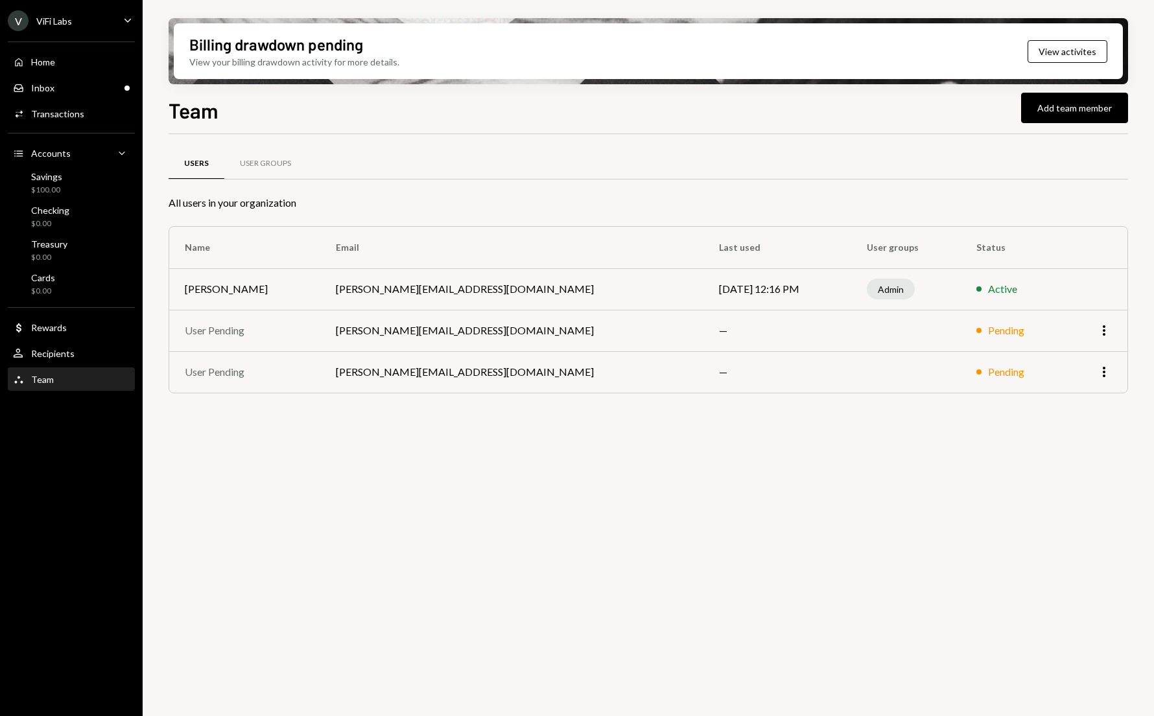
click at [424, 452] on div "Users User Groups All users in your organization Name Email Last used User grou…" at bounding box center [649, 432] width 960 height 597
click at [1105, 372] on icon "button" at bounding box center [1104, 372] width 3 height 10
click at [923, 440] on div "Users User Groups All users in your organization Name Email Last used User grou…" at bounding box center [649, 432] width 960 height 597
click at [661, 429] on div "Users User Groups All users in your organization Name Email Last used User grou…" at bounding box center [649, 432] width 960 height 597
click at [73, 187] on div "Savings $100.00" at bounding box center [71, 183] width 117 height 25
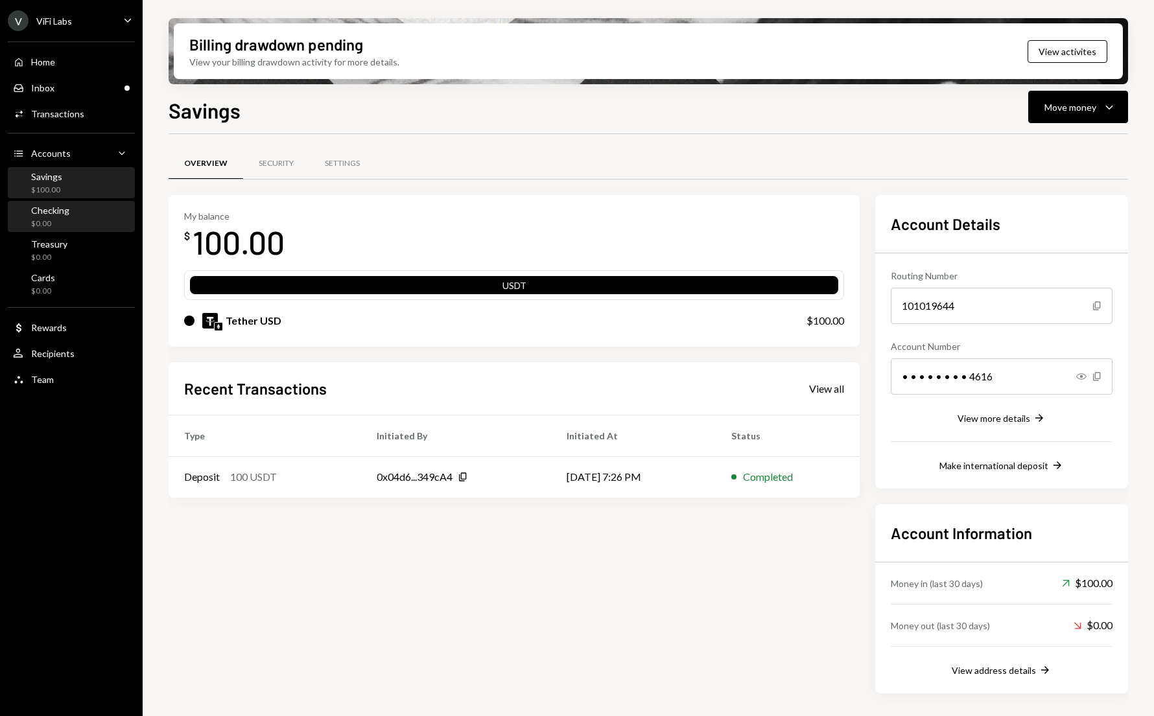
click at [31, 214] on div "Checking" at bounding box center [50, 210] width 38 height 11
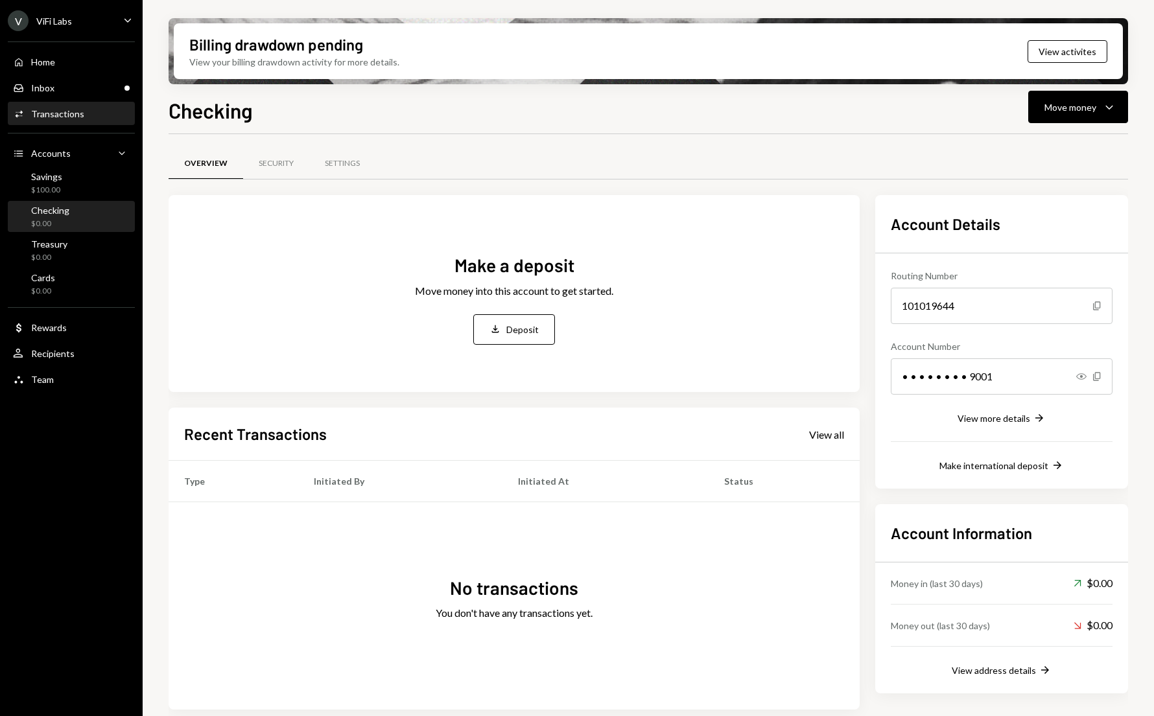
click at [43, 104] on div "Activities Transactions" at bounding box center [71, 114] width 117 height 22
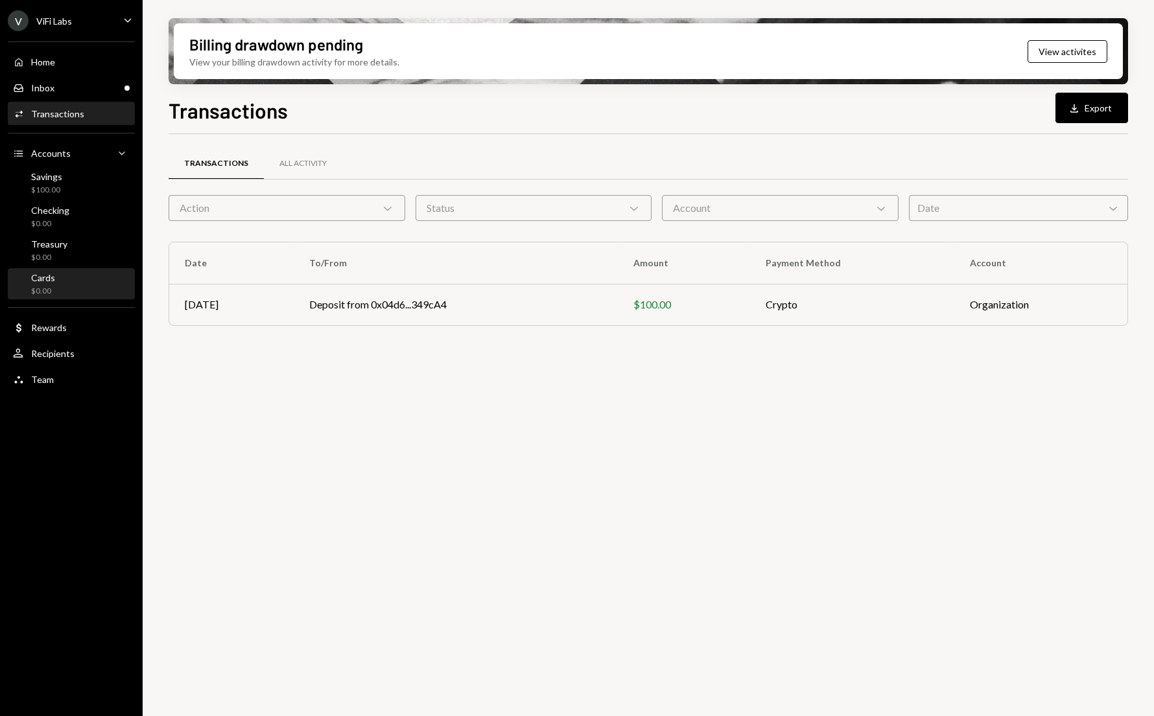
click at [42, 274] on div "Cards" at bounding box center [43, 277] width 24 height 11
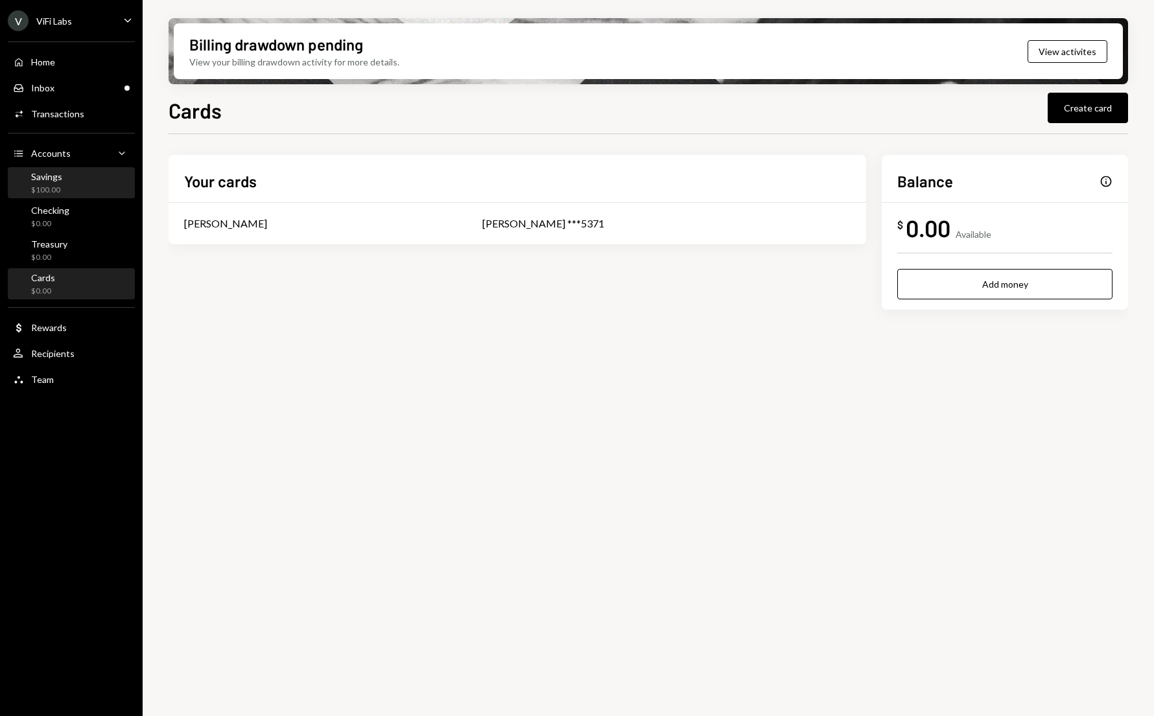
click at [51, 187] on div "$100.00" at bounding box center [46, 190] width 31 height 11
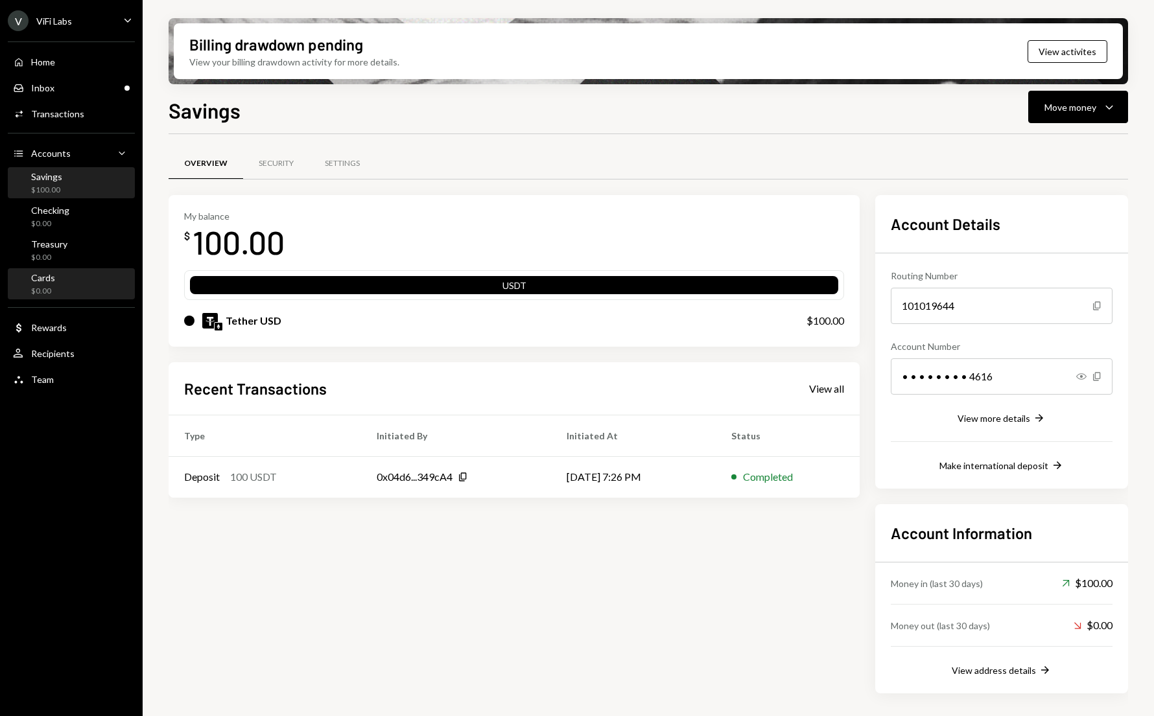
click at [44, 286] on div "$0.00" at bounding box center [43, 291] width 24 height 11
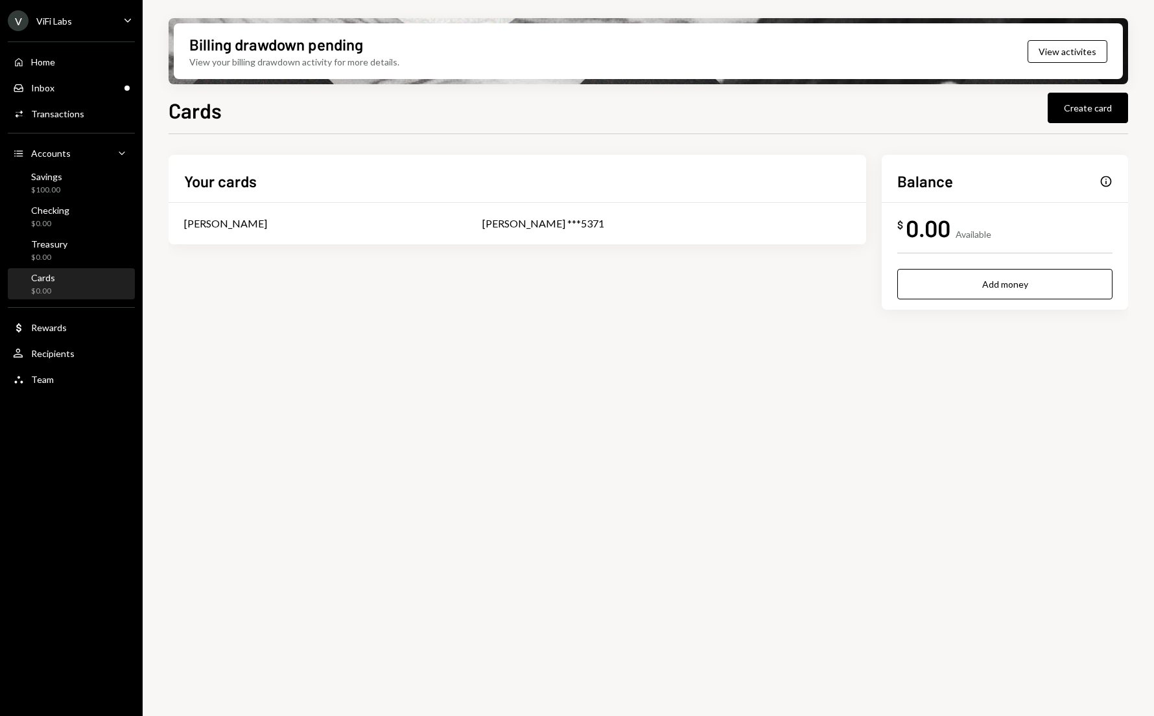
click at [954, 303] on div "Balance Info $ 0.00 Available Add money" at bounding box center [1005, 232] width 246 height 155
click at [945, 289] on button "Add money" at bounding box center [1004, 284] width 215 height 30
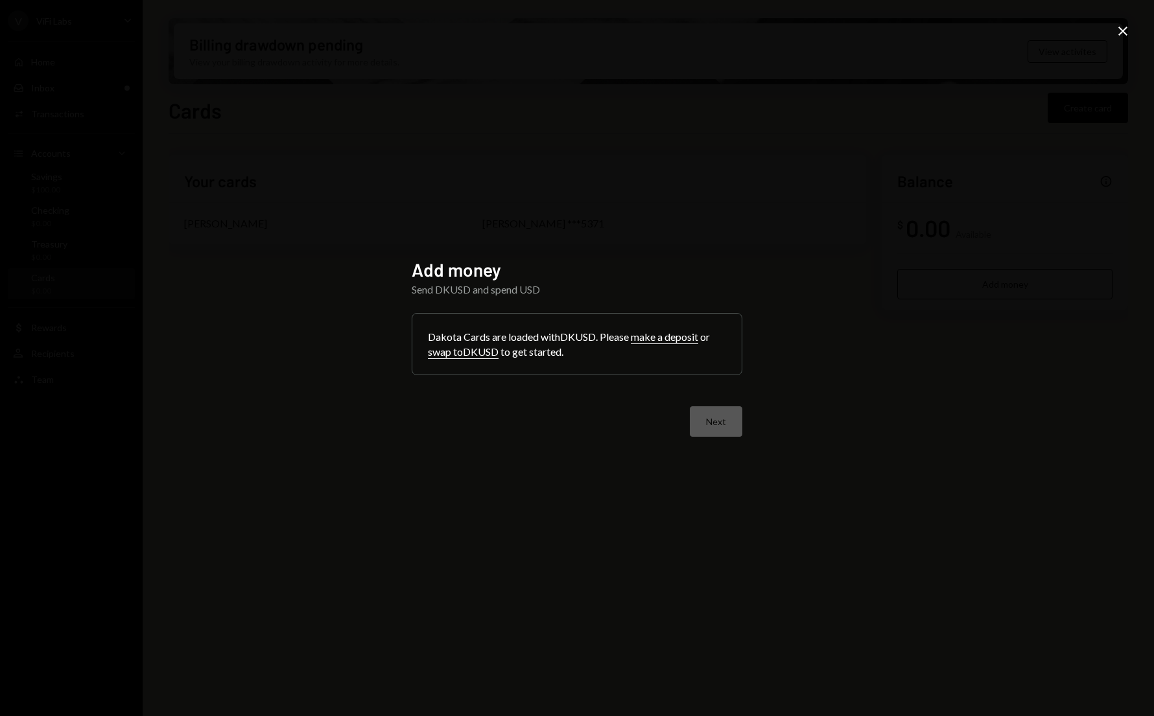
click at [475, 354] on button "swap to DKUSD" at bounding box center [463, 353] width 71 height 14
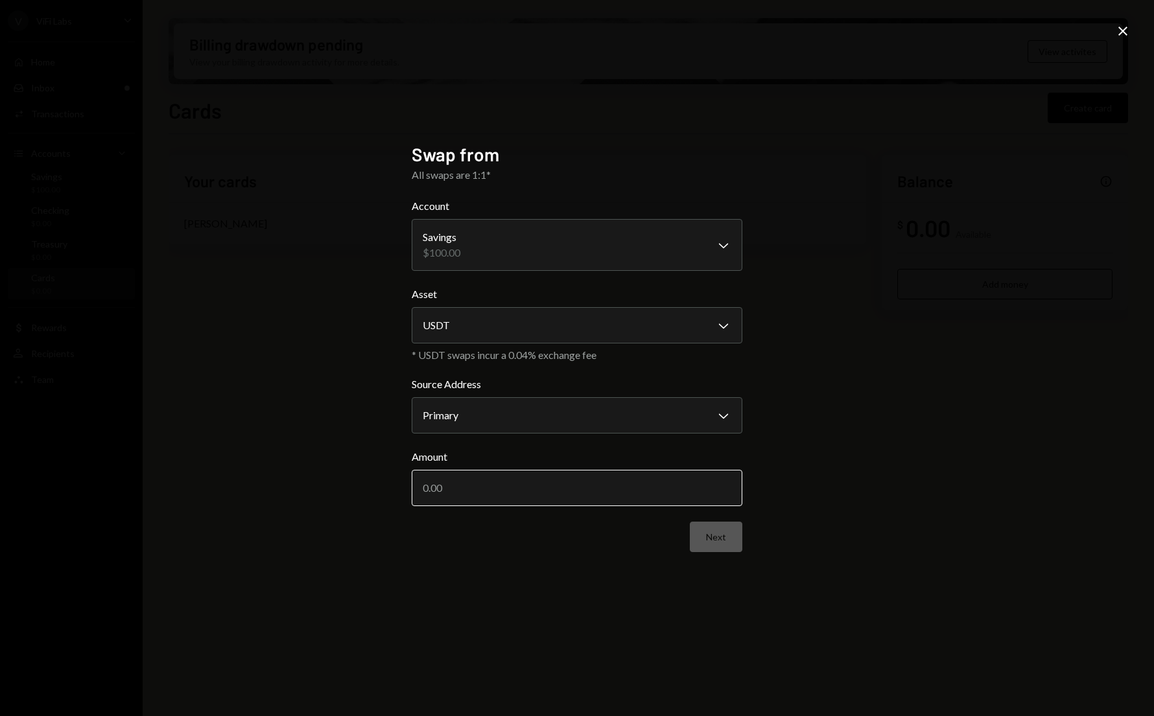
click at [468, 489] on input "Amount" at bounding box center [577, 488] width 331 height 36
type input "50"
click at [725, 532] on button "Next" at bounding box center [716, 537] width 53 height 30
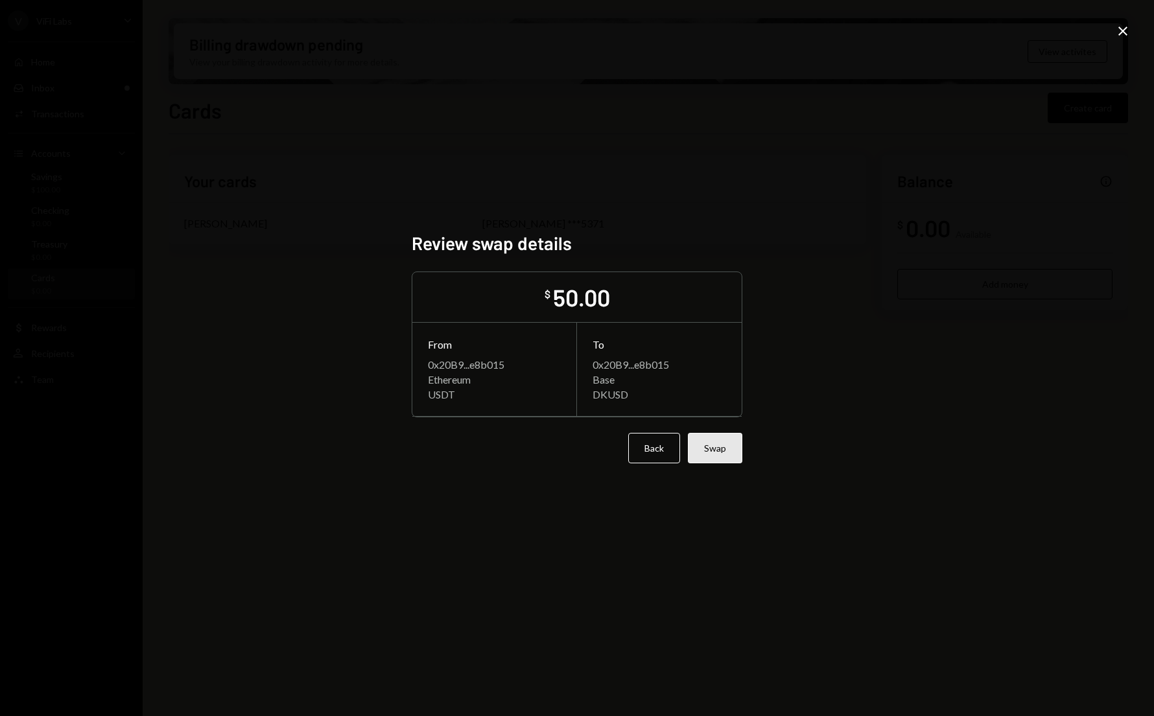
click at [703, 447] on button "Swap" at bounding box center [715, 448] width 54 height 30
